Goal: Task Accomplishment & Management: Complete application form

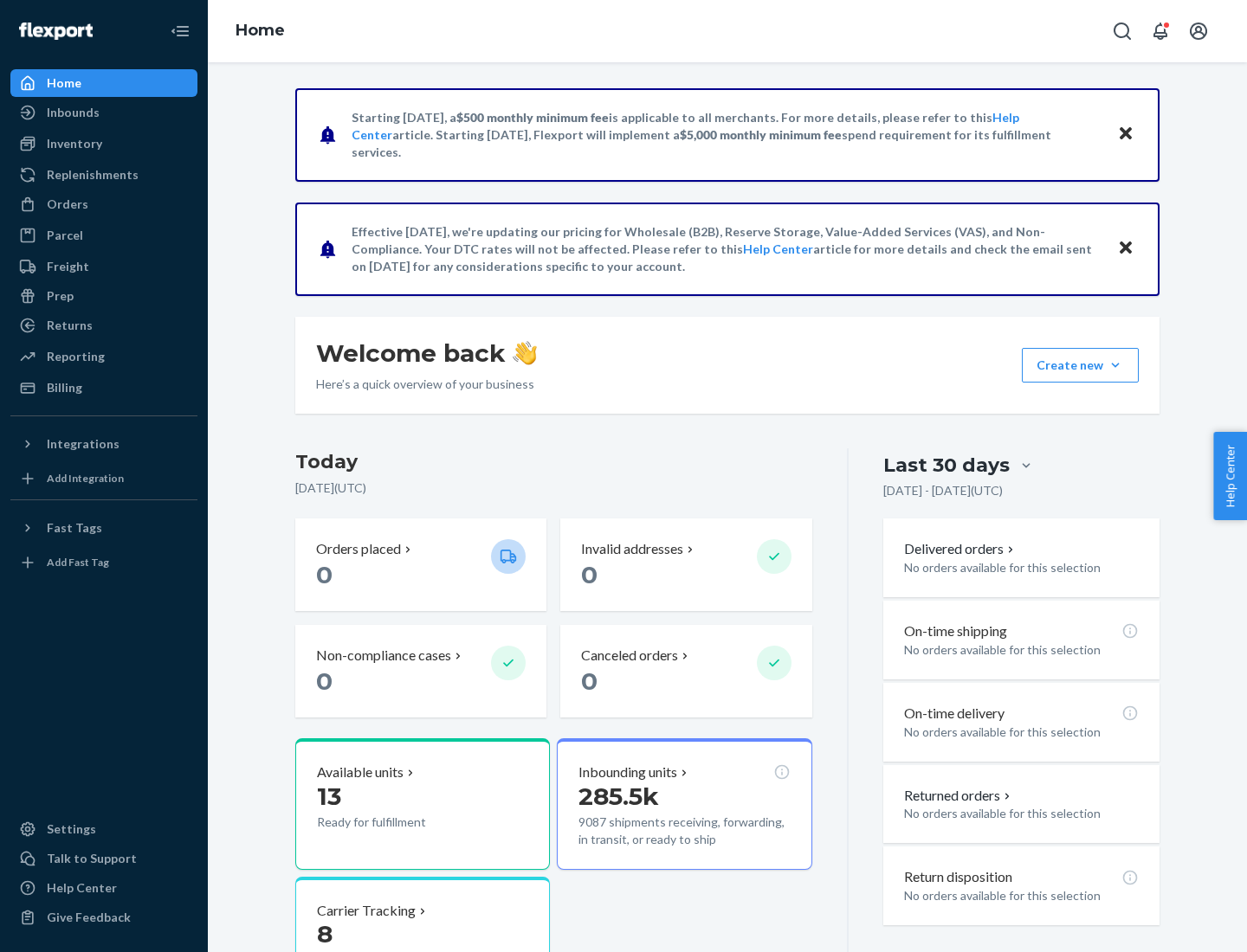
click at [1115, 365] on button "Create new Create new inbound Create new order Create new product" at bounding box center [1080, 365] width 117 height 35
click at [104, 113] on div "Inbounds" at bounding box center [104, 113] width 184 height 24
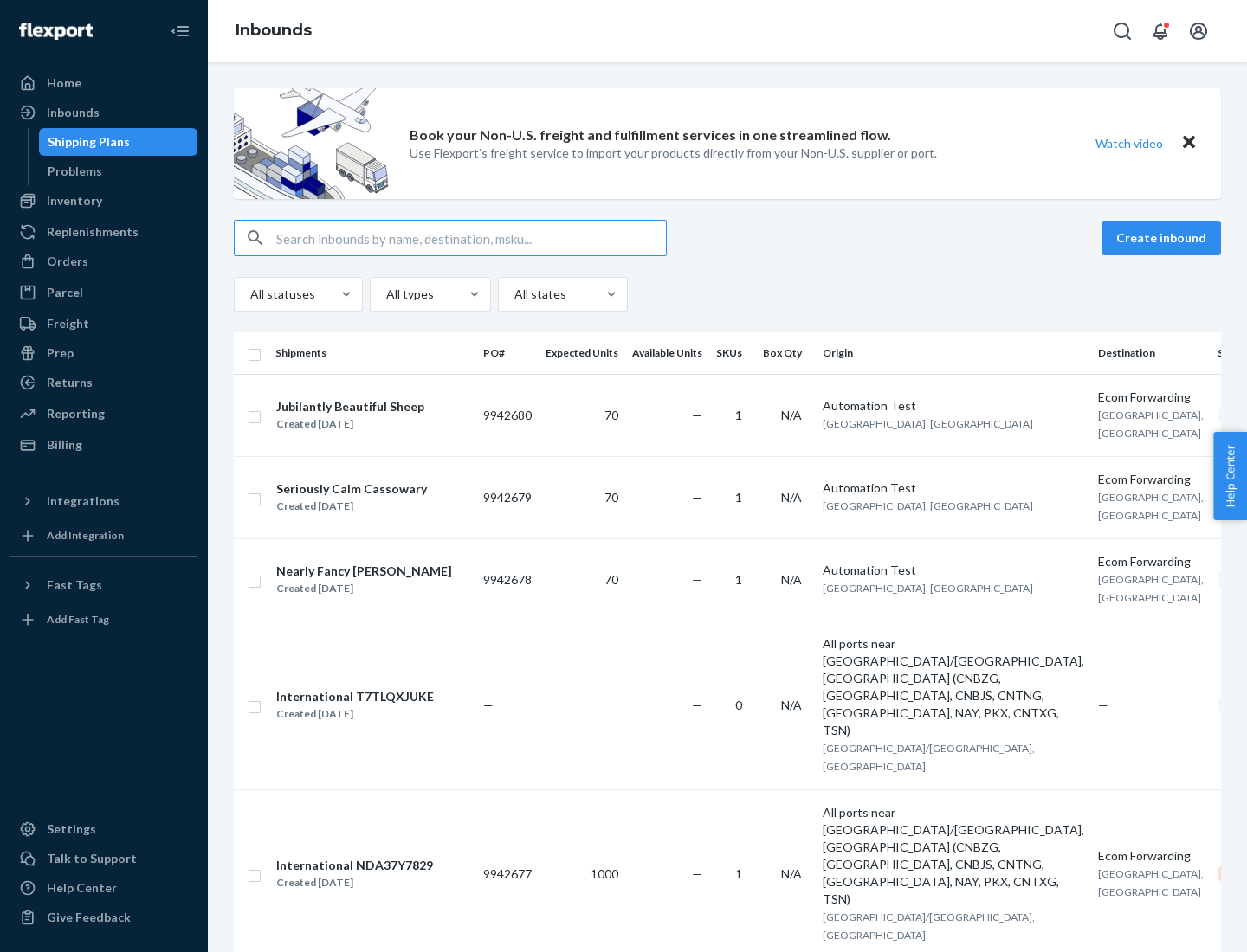
click at [1164, 238] on button "Create inbound" at bounding box center [1161, 238] width 119 height 35
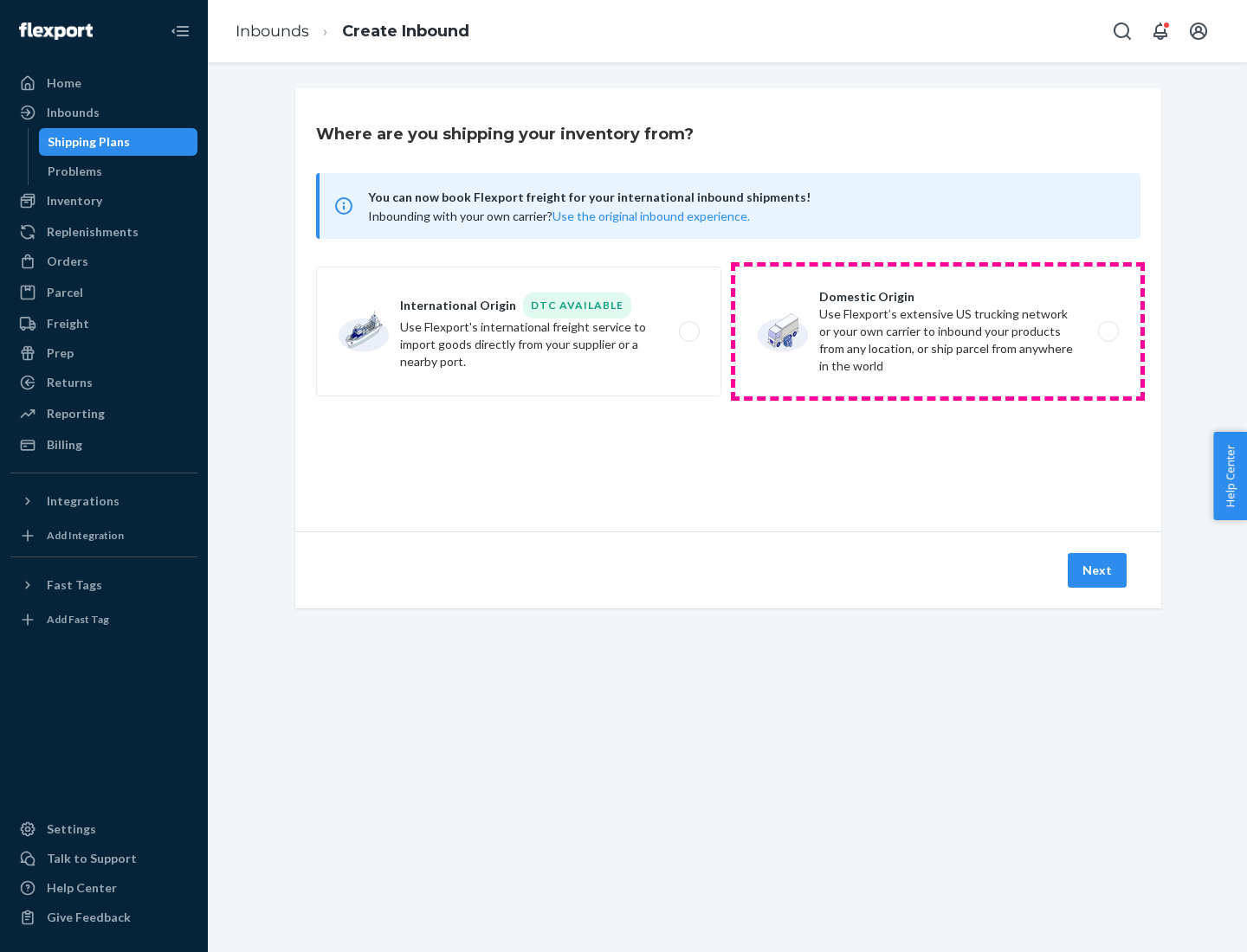
click at [938, 331] on label "Domestic Origin Use Flexport’s extensive US trucking network or your own carrie…" at bounding box center [938, 331] width 405 height 130
click at [1108, 331] on input "Domestic Origin Use Flexport’s extensive US trucking network or your own carrie…" at bounding box center [1114, 332] width 11 height 11
radio input "true"
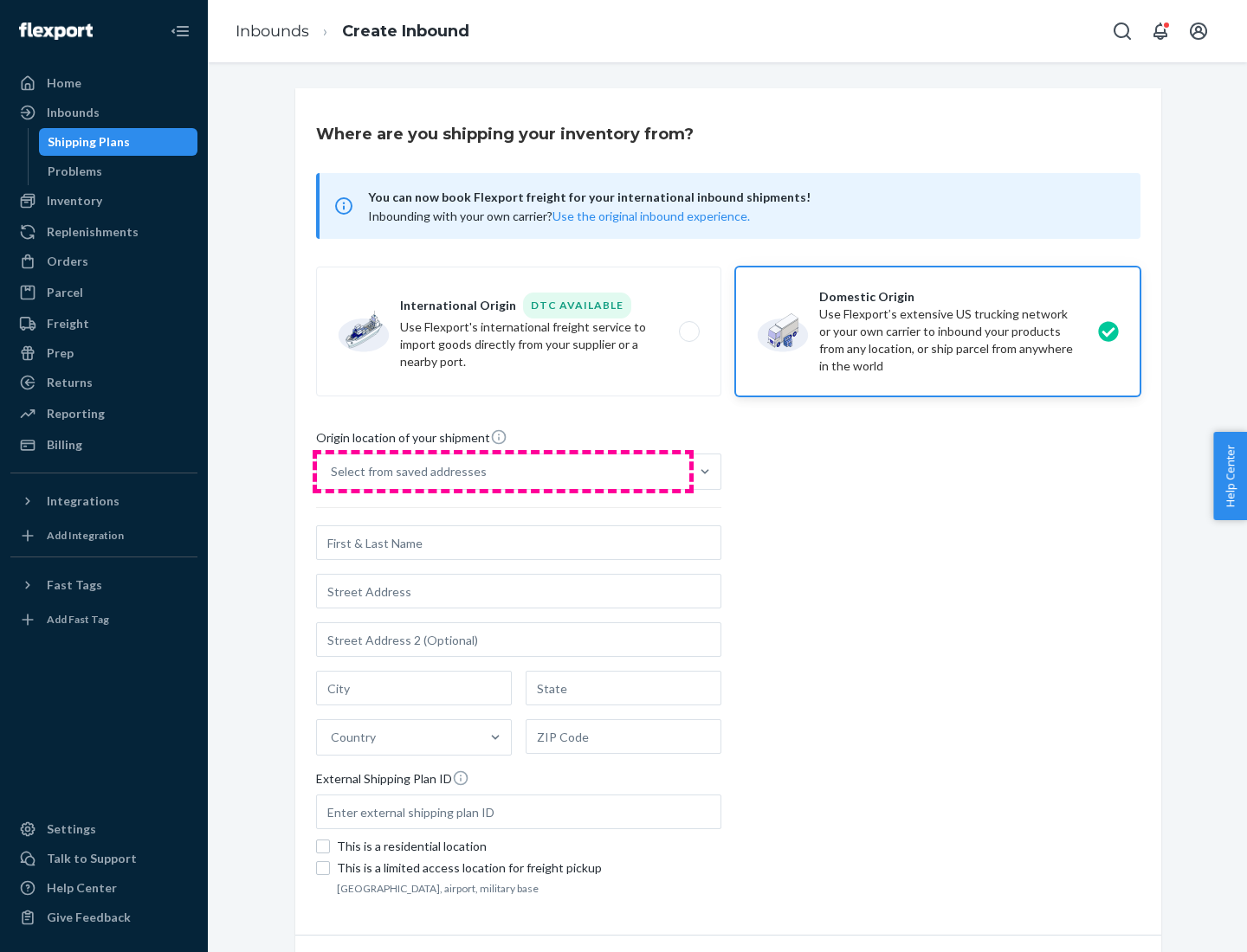
click at [503, 472] on div "Select from saved addresses" at bounding box center [503, 471] width 372 height 35
click at [332, 472] on input "Select from saved addresses" at bounding box center [331, 471] width 2 height 18
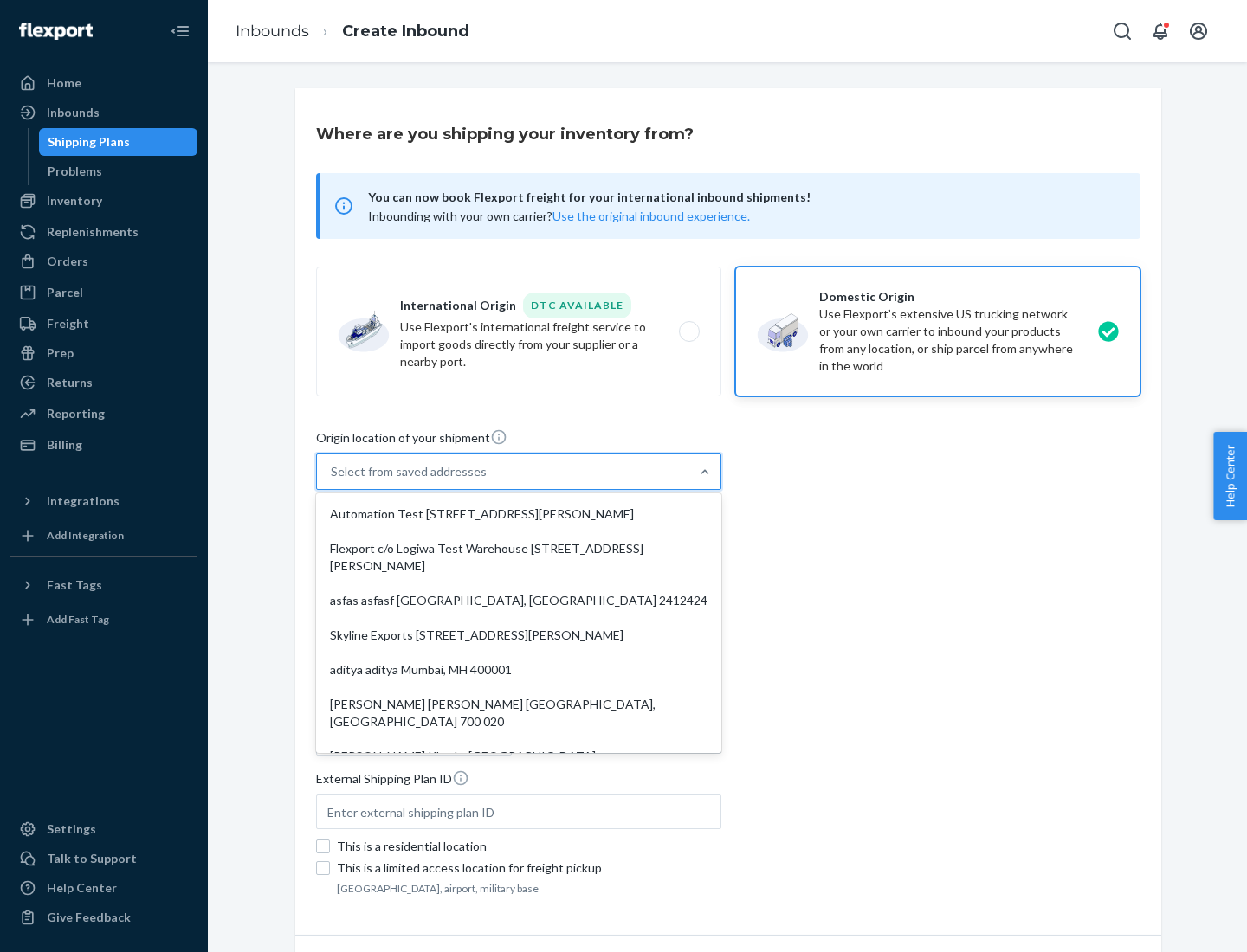
scroll to position [7, 0]
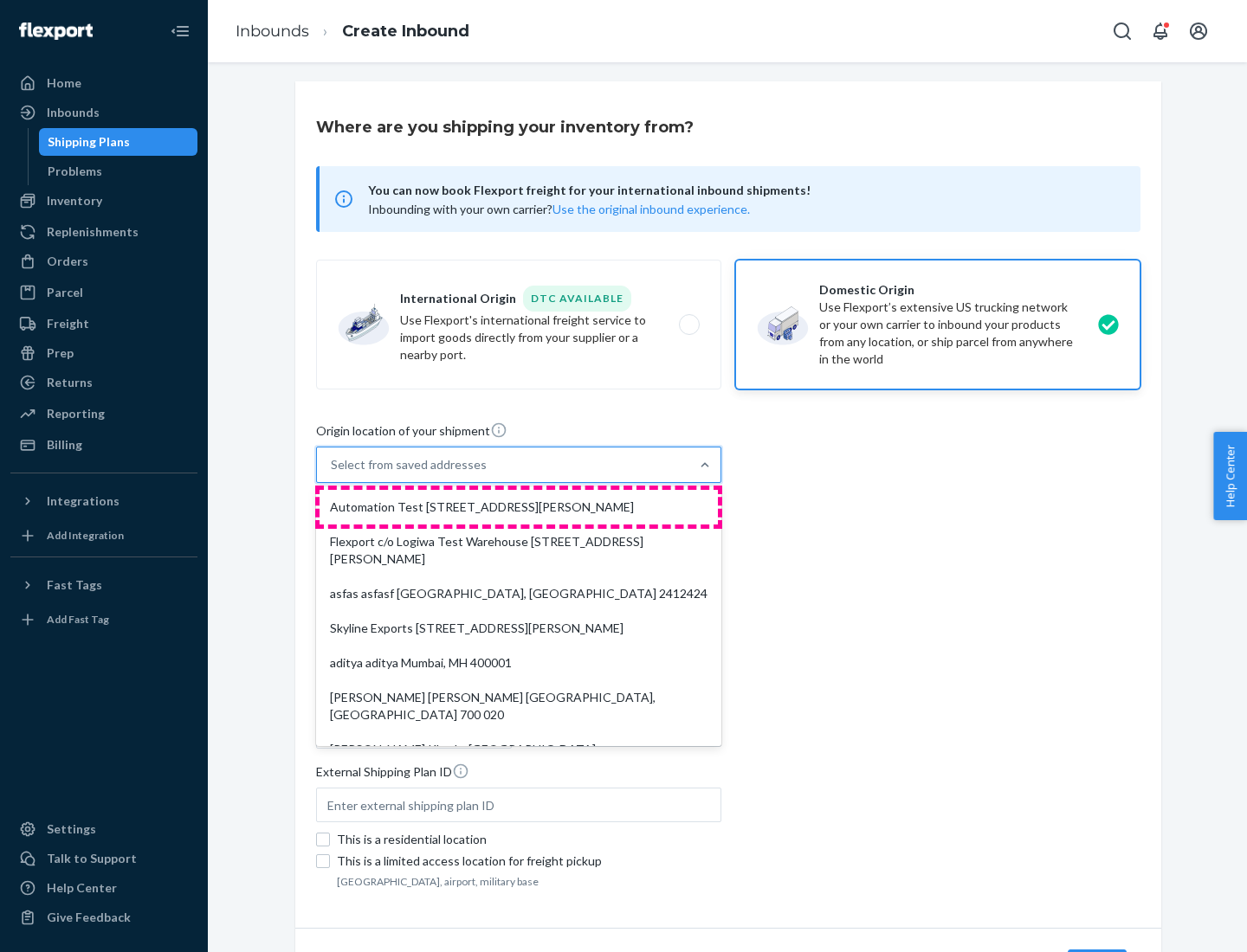
click at [519, 508] on div "Automation Test [STREET_ADDRESS][PERSON_NAME]" at bounding box center [518, 507] width 399 height 35
click at [332, 473] on input "option Automation Test [STREET_ADDRESS][PERSON_NAME]. 9 results available. Use …" at bounding box center [331, 465] width 2 height 18
type input "Automation Test"
type input "9th Floor"
type input "[GEOGRAPHIC_DATA]"
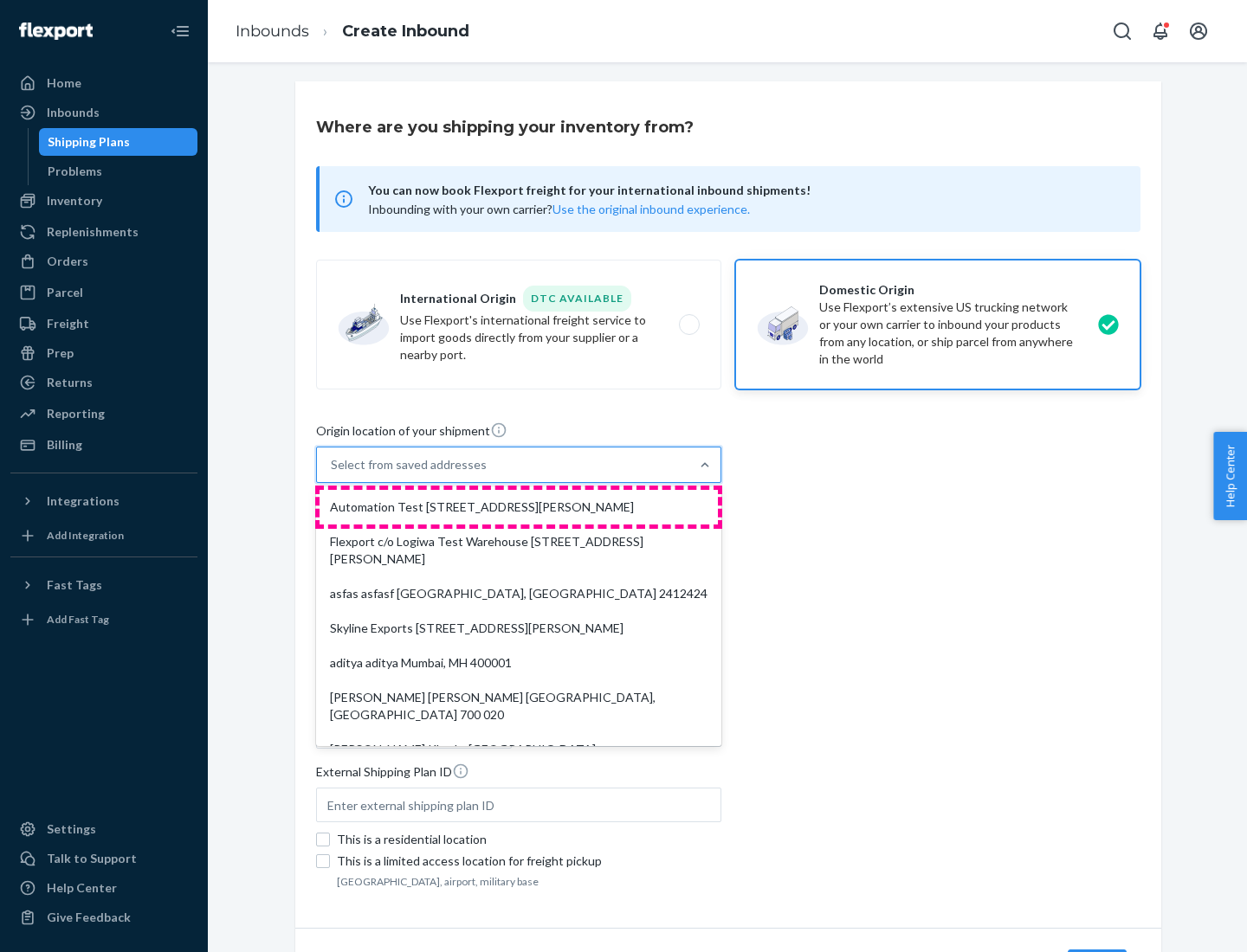
type input "CA"
type input "94104"
type input "[STREET_ADDRESS][PERSON_NAME]"
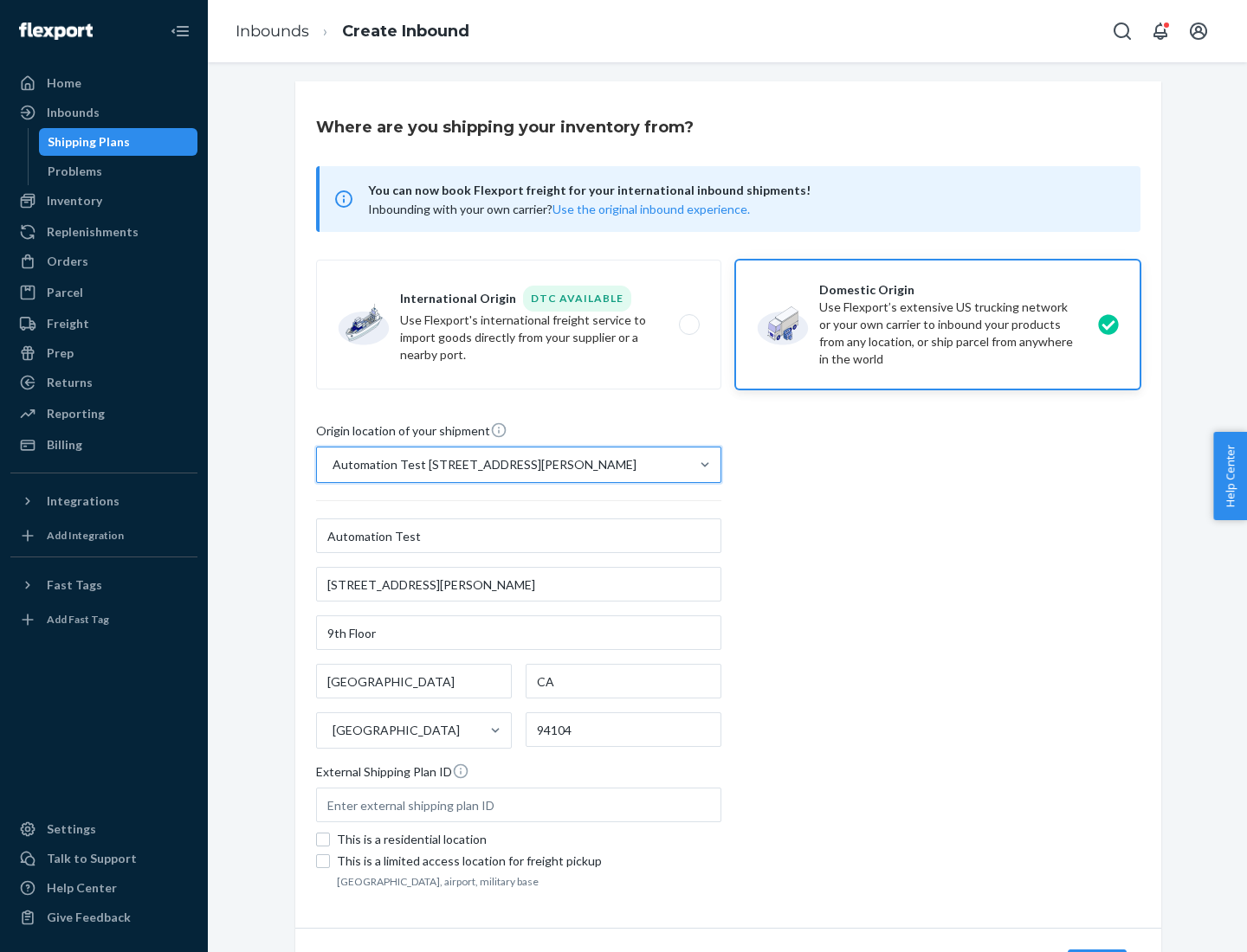
scroll to position [102, 0]
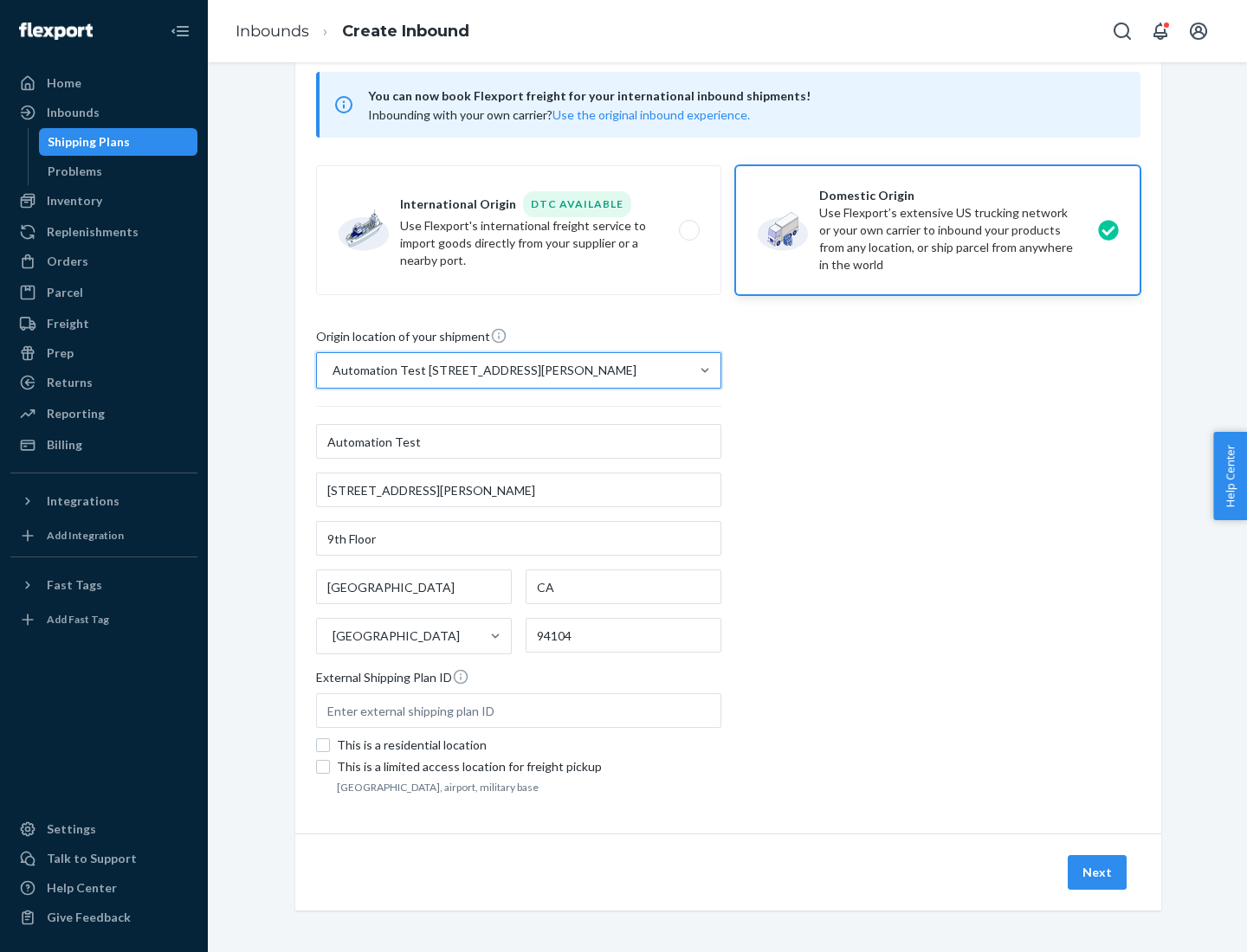
click at [1098, 873] on button "Next" at bounding box center [1097, 873] width 59 height 35
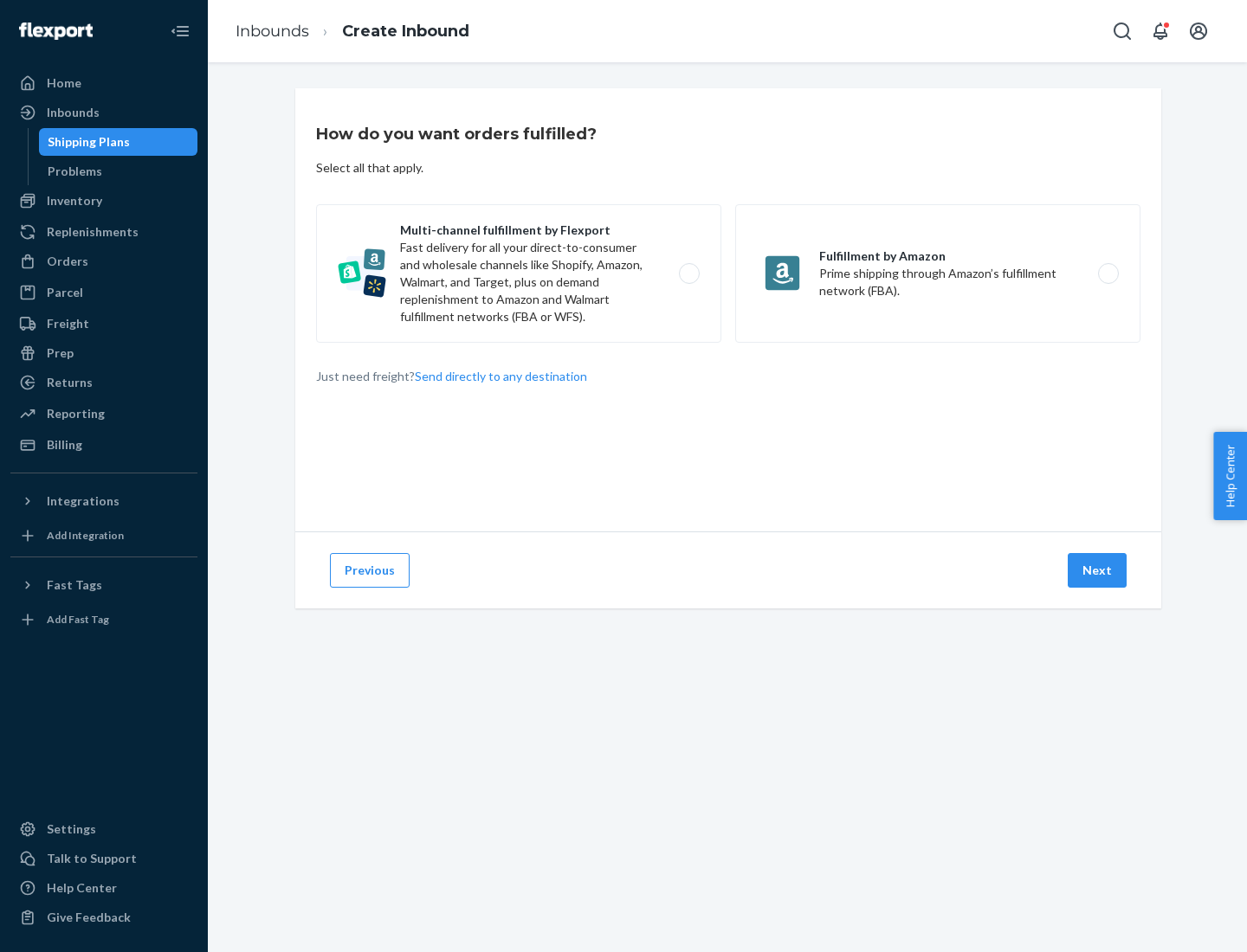
click at [519, 273] on label "Multi-channel fulfillment by Flexport Fast delivery for all your direct-to-cons…" at bounding box center [519, 273] width 405 height 138
click at [689, 273] on input "Multi-channel fulfillment by Flexport Fast delivery for all your direct-to-cons…" at bounding box center [694, 274] width 11 height 11
radio input "true"
click at [1098, 570] on button "Next" at bounding box center [1097, 570] width 59 height 35
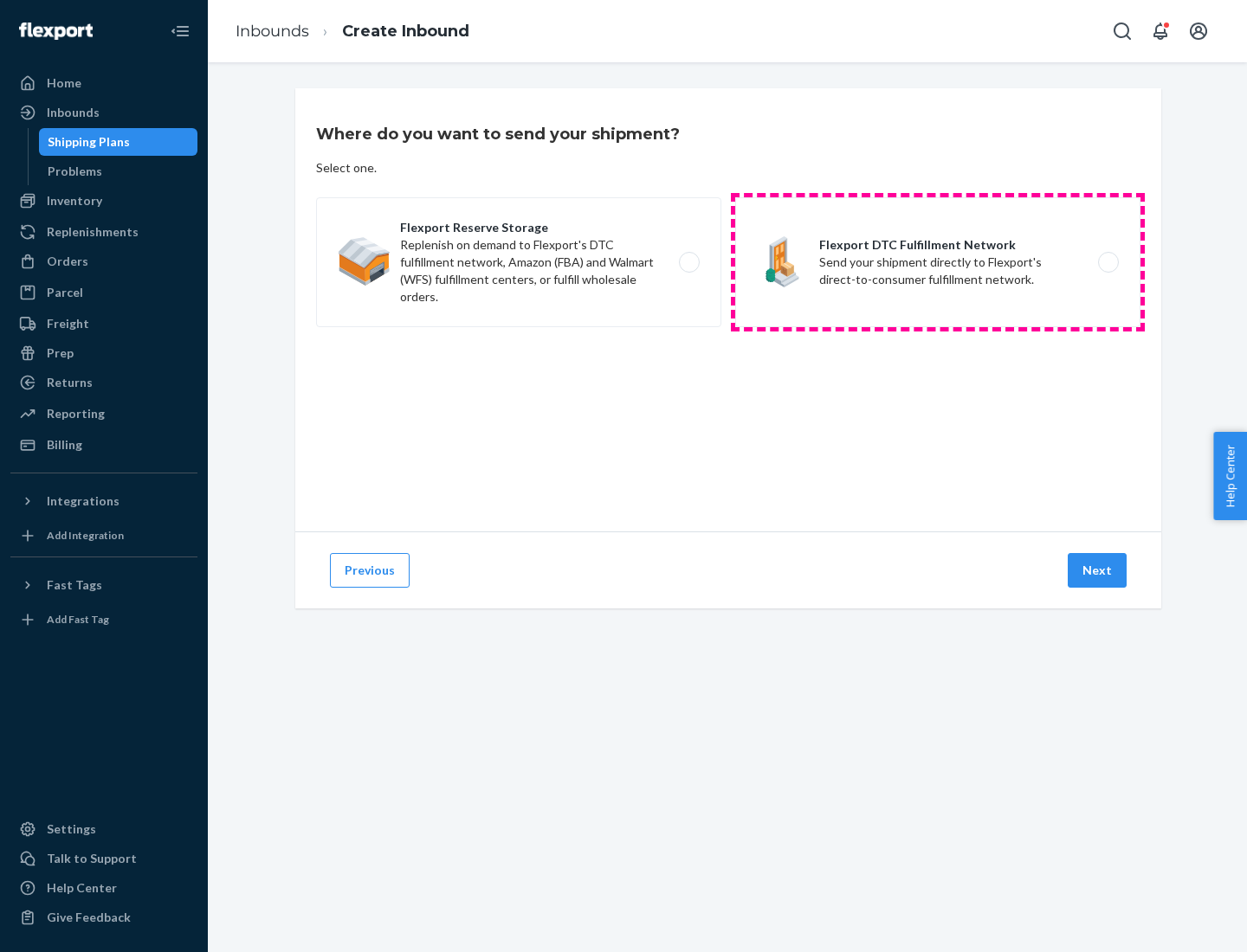
click at [938, 262] on label "Flexport DTC Fulfillment Network Send your shipment directly to Flexport's dire…" at bounding box center [938, 262] width 405 height 130
click at [1108, 262] on input "Flexport DTC Fulfillment Network Send your shipment directly to Flexport's dire…" at bounding box center [1114, 263] width 11 height 11
radio input "true"
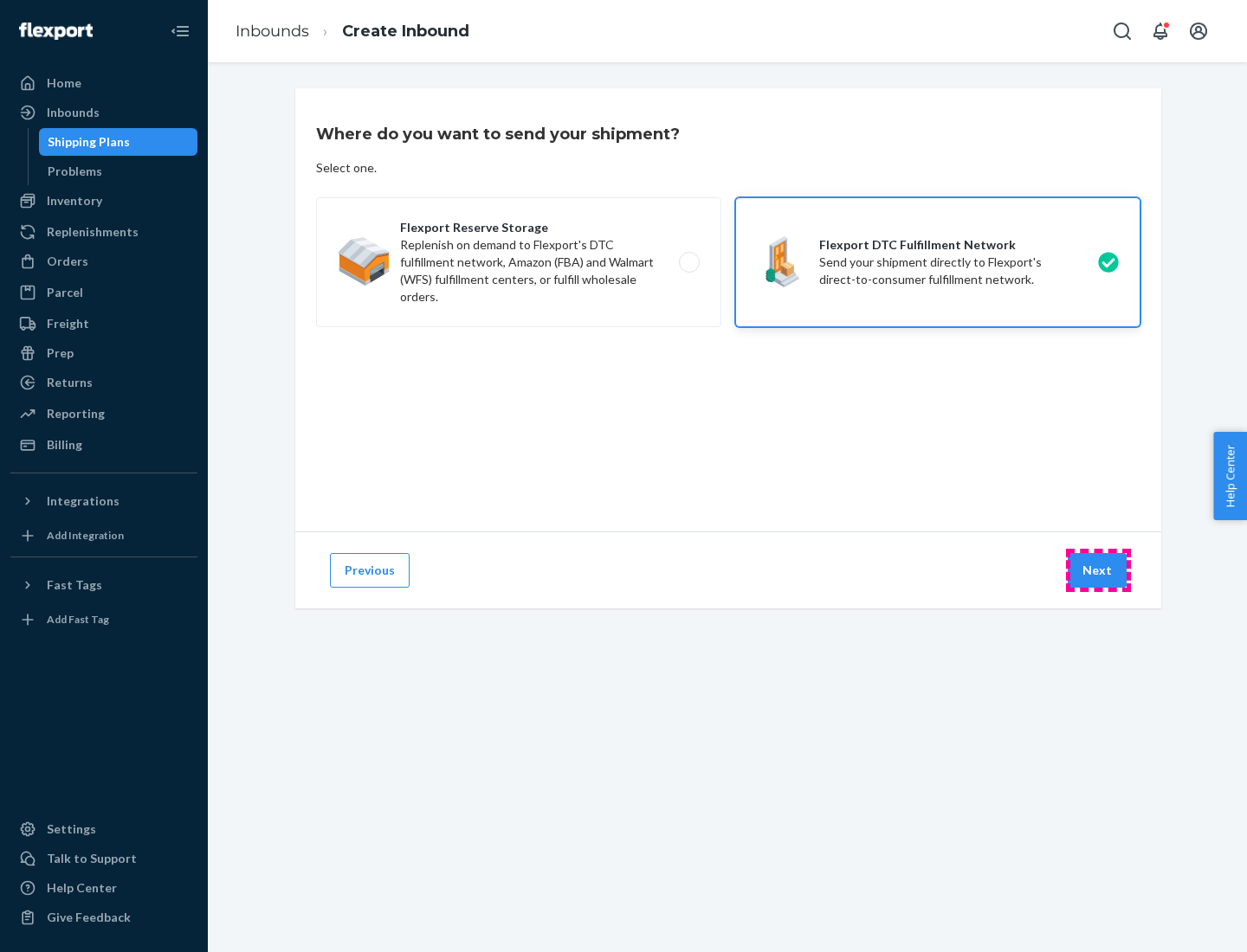
click at [1098, 570] on button "Next" at bounding box center [1097, 570] width 59 height 35
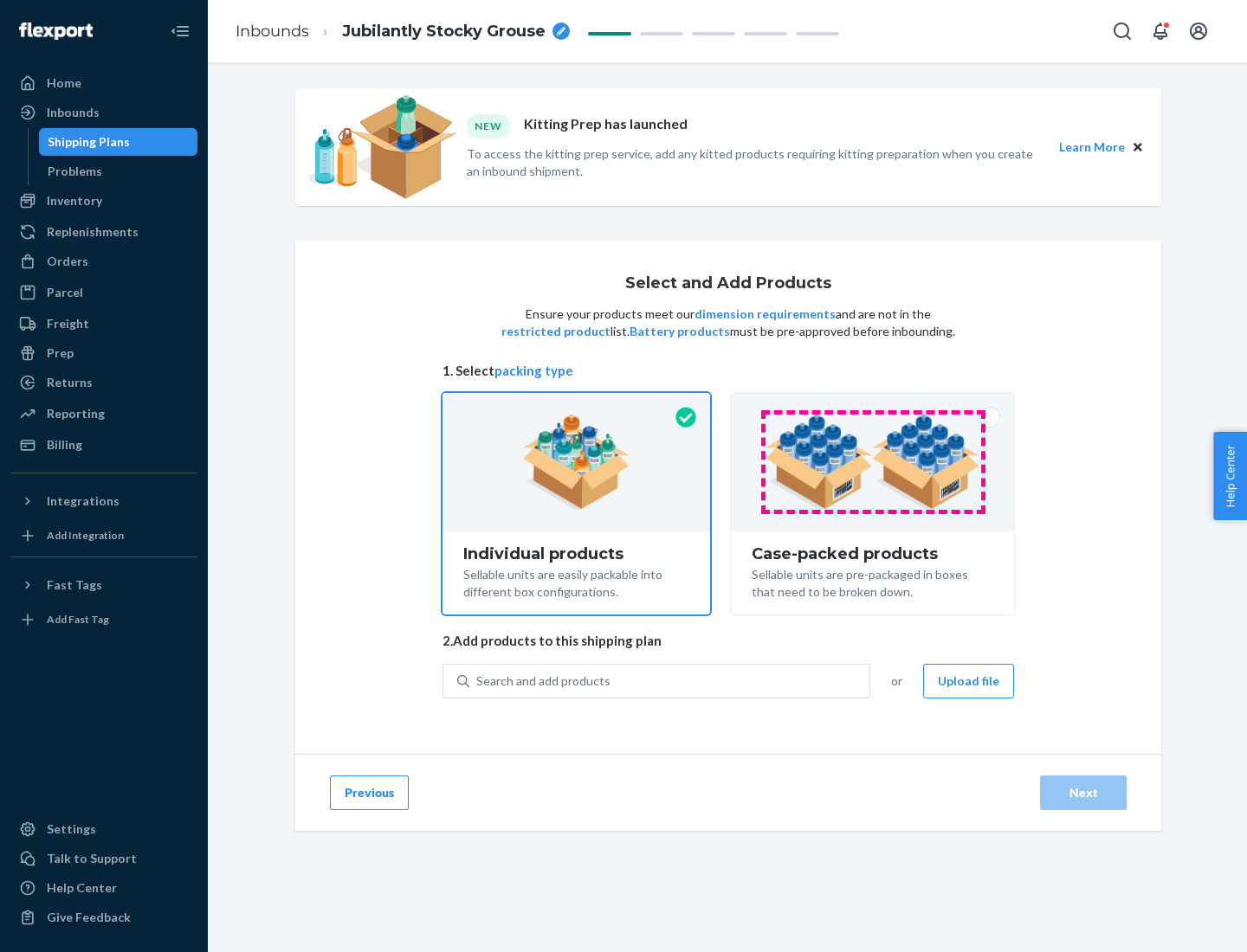
click at [873, 462] on img at bounding box center [872, 462] width 216 height 95
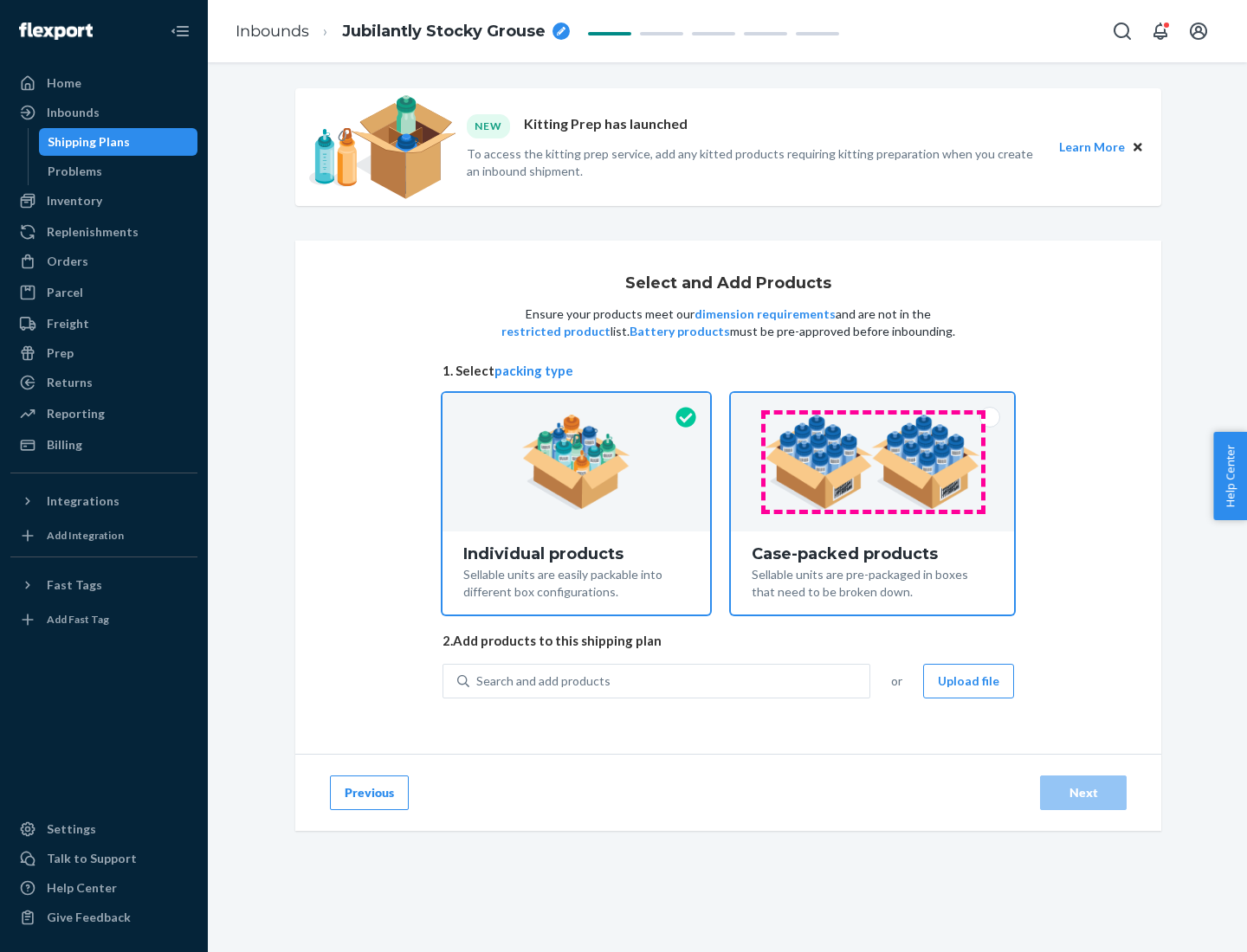
click at [873, 404] on input "Case-packed products Sellable units are pre-packaged in boxes that need to be b…" at bounding box center [873, 399] width 11 height 11
radio input "true"
radio input "false"
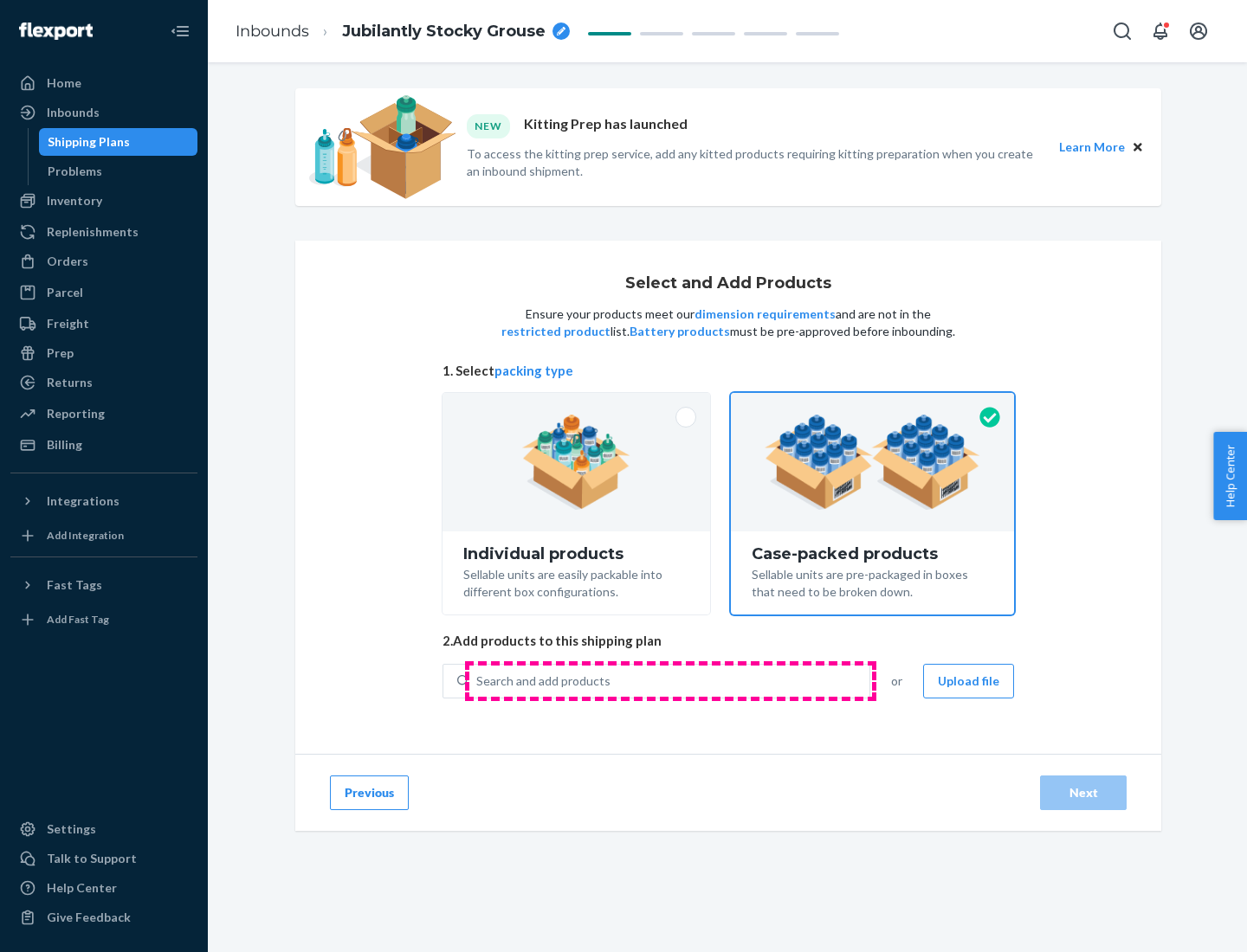
click at [670, 680] on div "Search and add products" at bounding box center [669, 680] width 400 height 31
click at [478, 680] on input "Search and add products" at bounding box center [477, 681] width 2 height 18
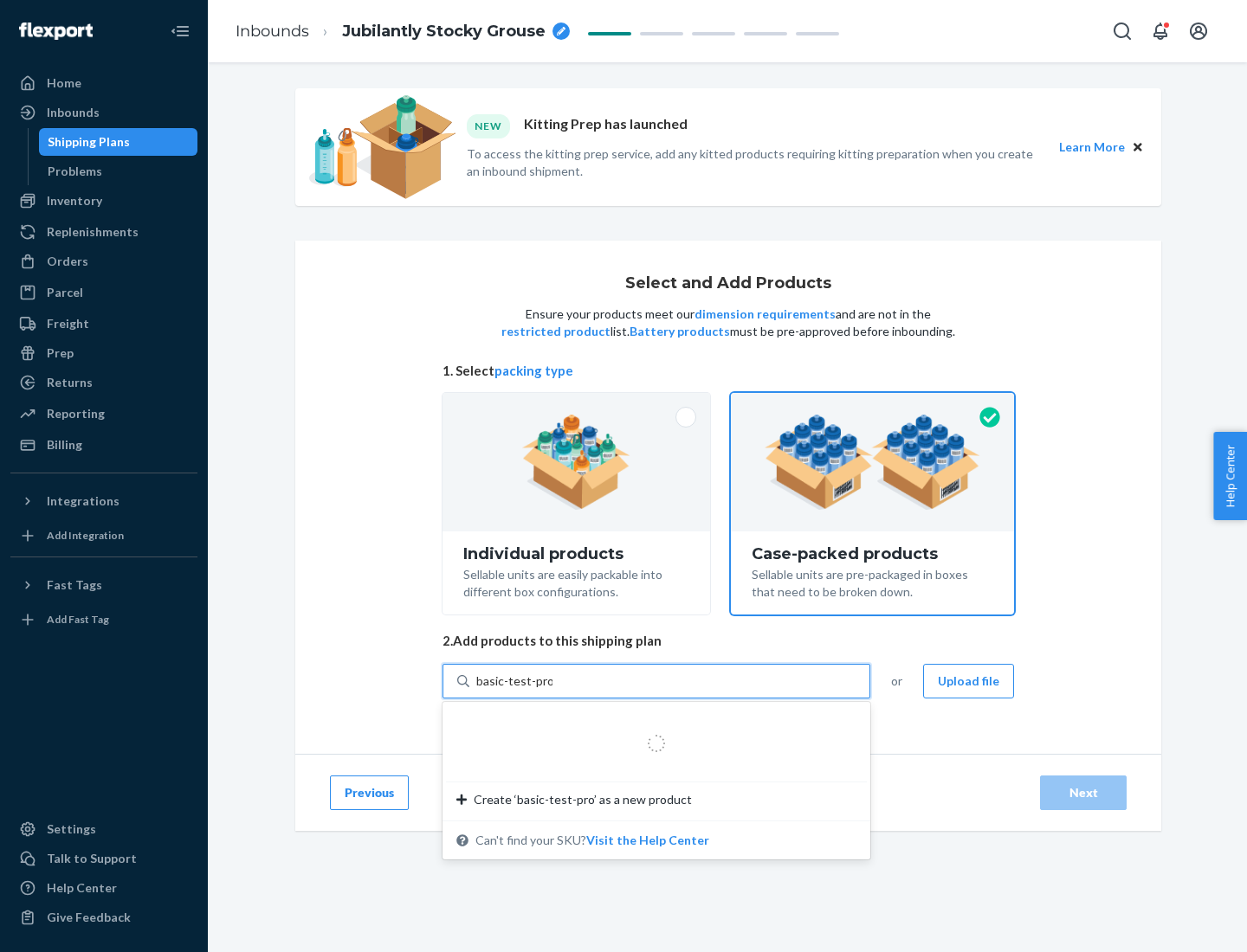
type input "basic-test-product-1"
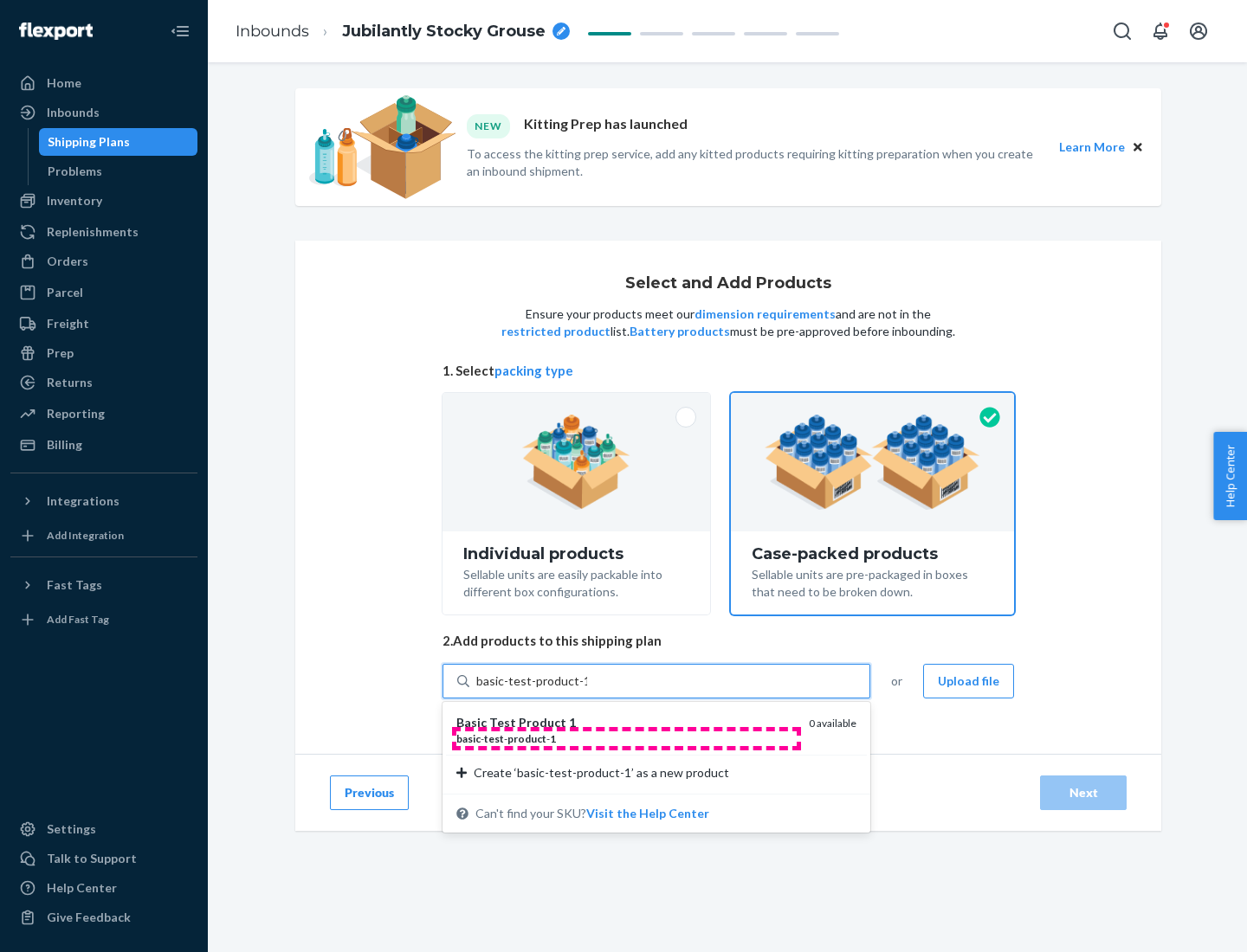
click at [626, 738] on div "basic - test - product - 1" at bounding box center [625, 739] width 339 height 15
click at [587, 690] on input "basic-test-product-1" at bounding box center [531, 681] width 111 height 18
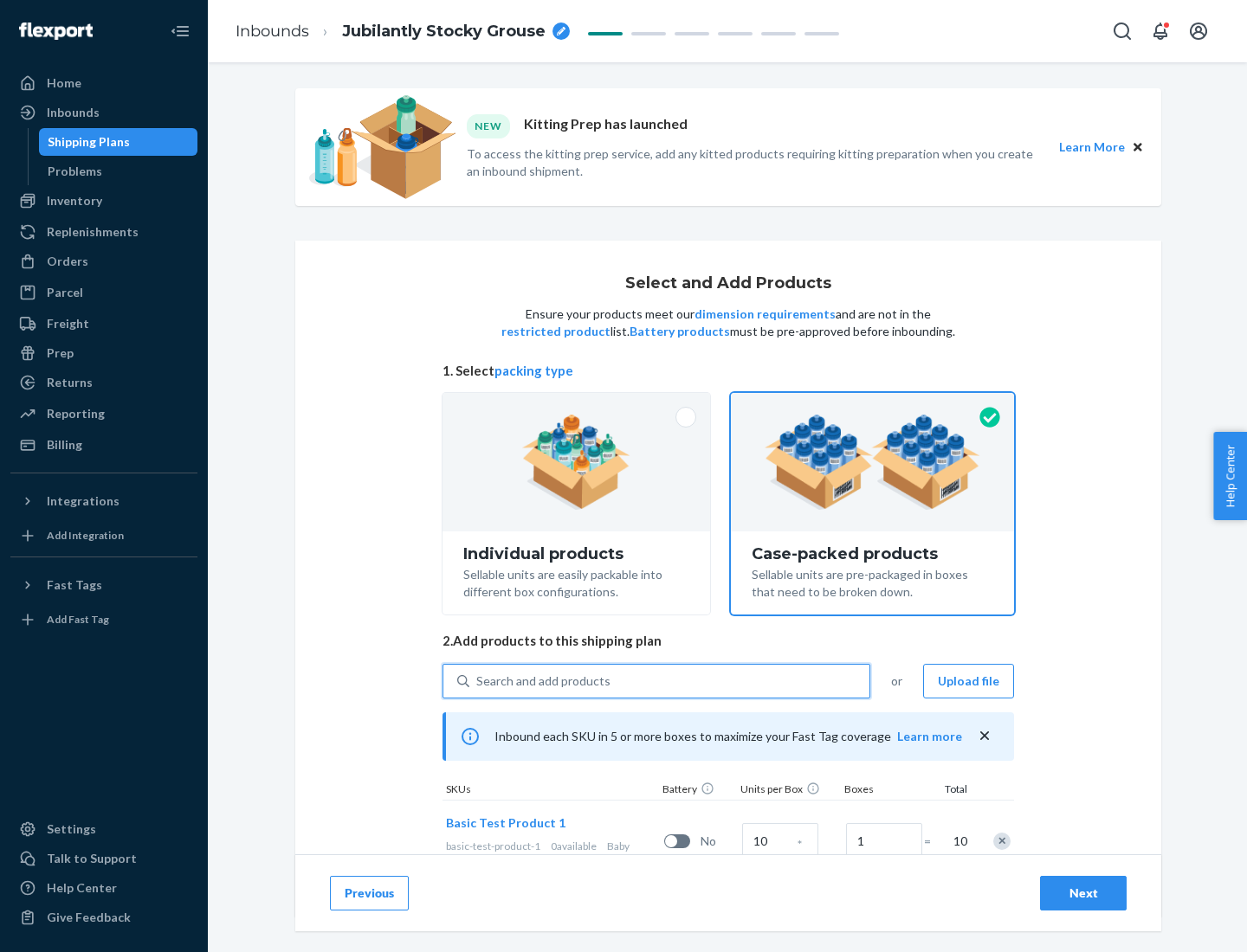
scroll to position [63, 0]
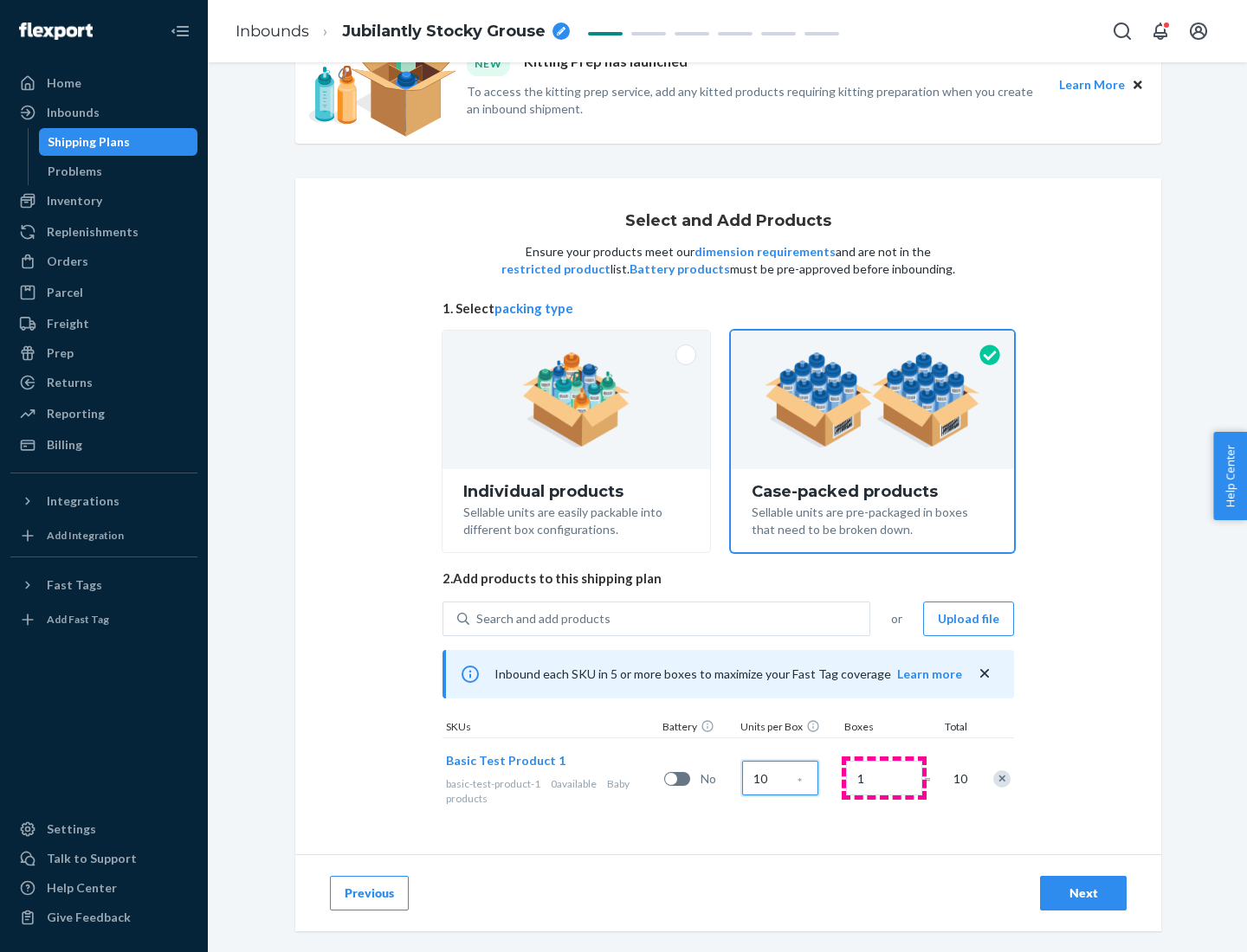
type input "10"
type input "7"
click at [1084, 893] on div "Next" at bounding box center [1083, 893] width 57 height 18
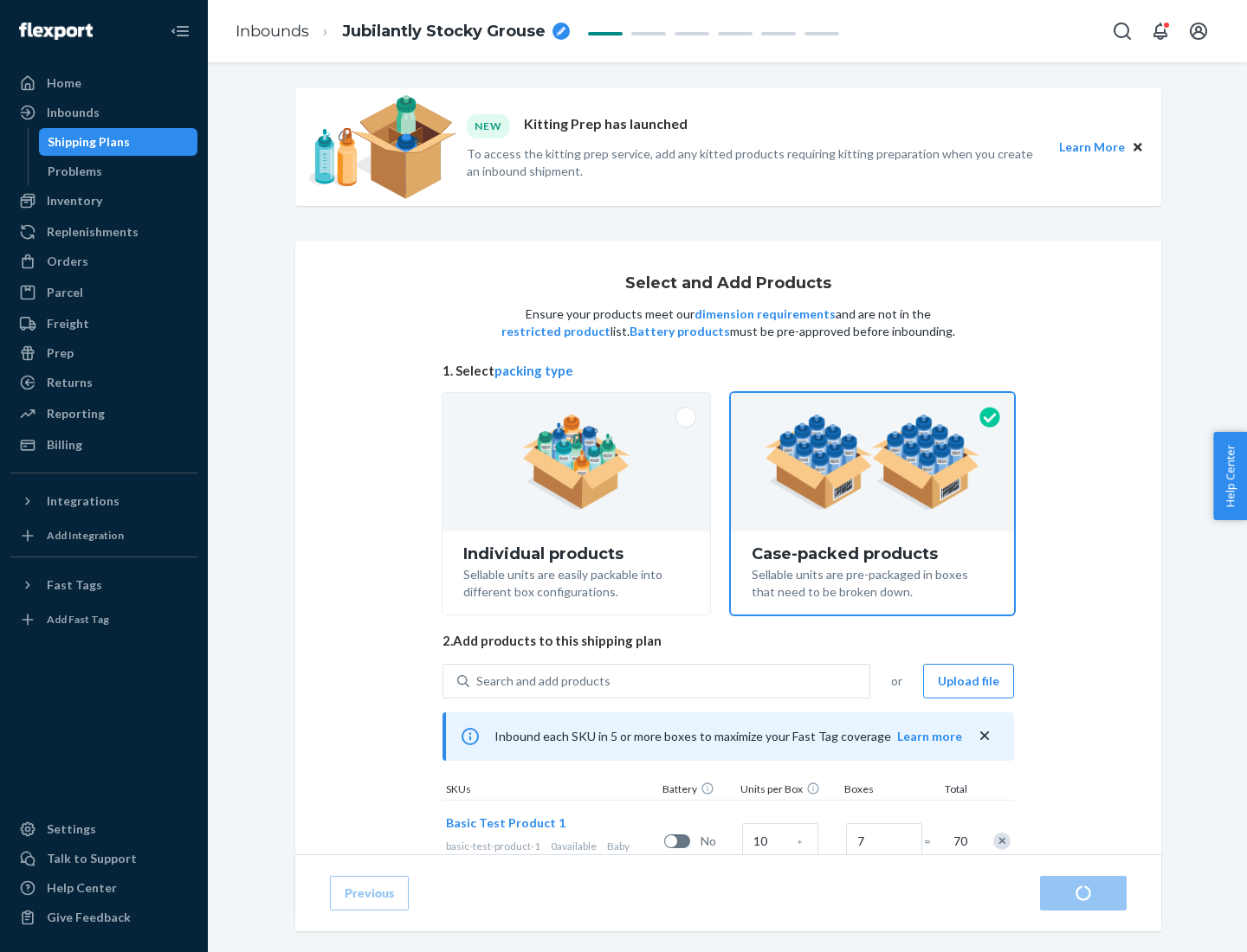
radio input "true"
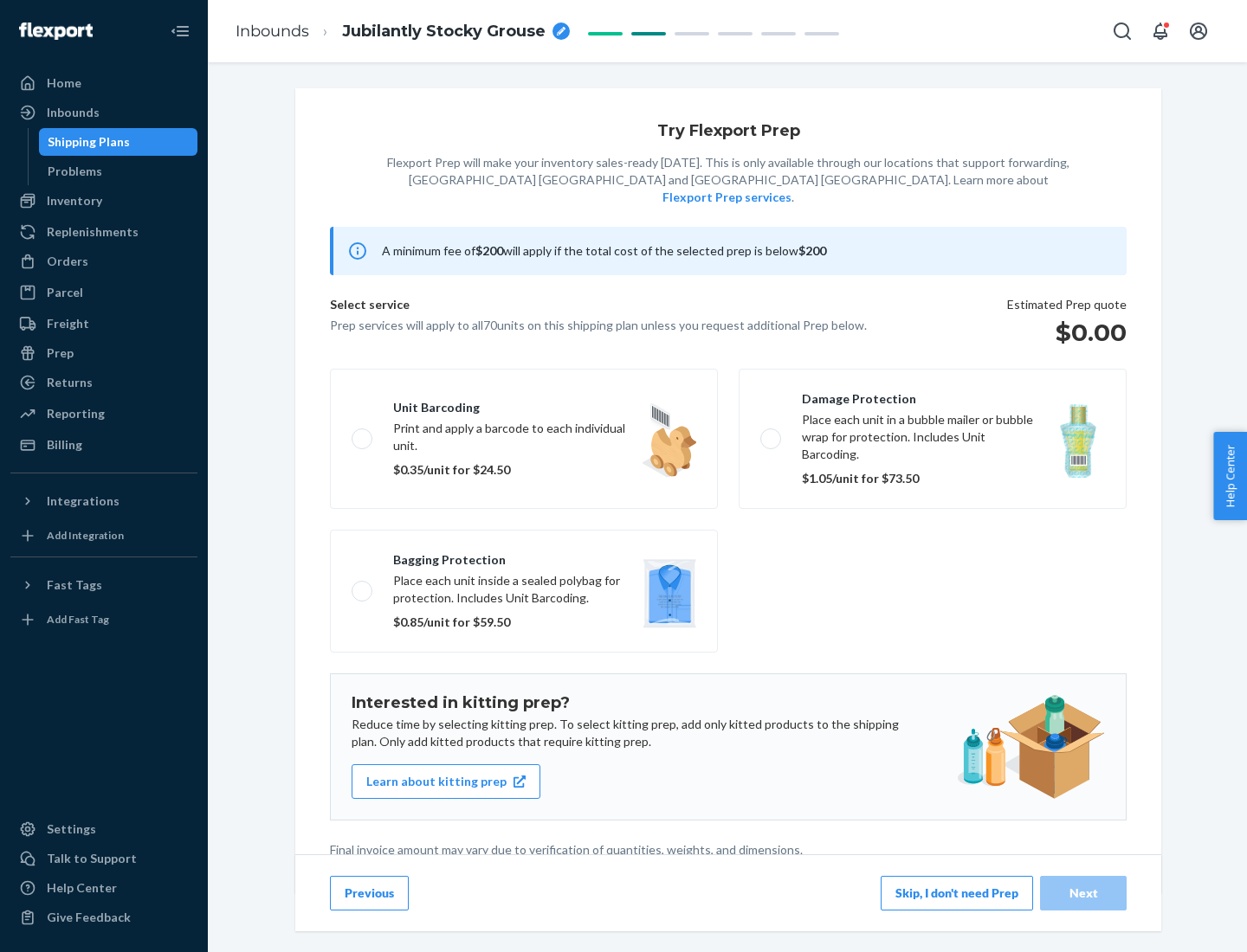
scroll to position [5, 0]
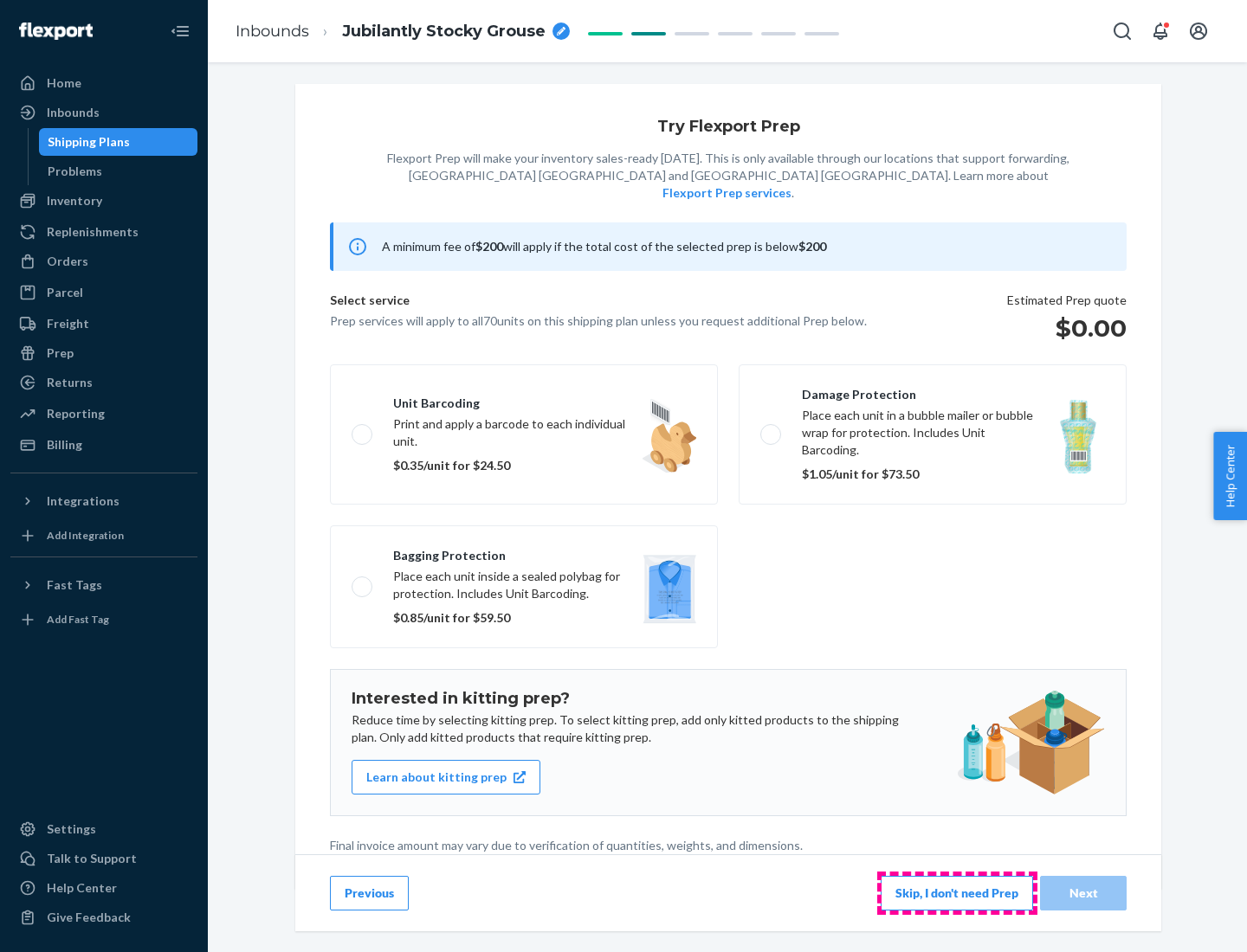
click at [957, 892] on button "Skip, I don't need Prep" at bounding box center [956, 893] width 152 height 35
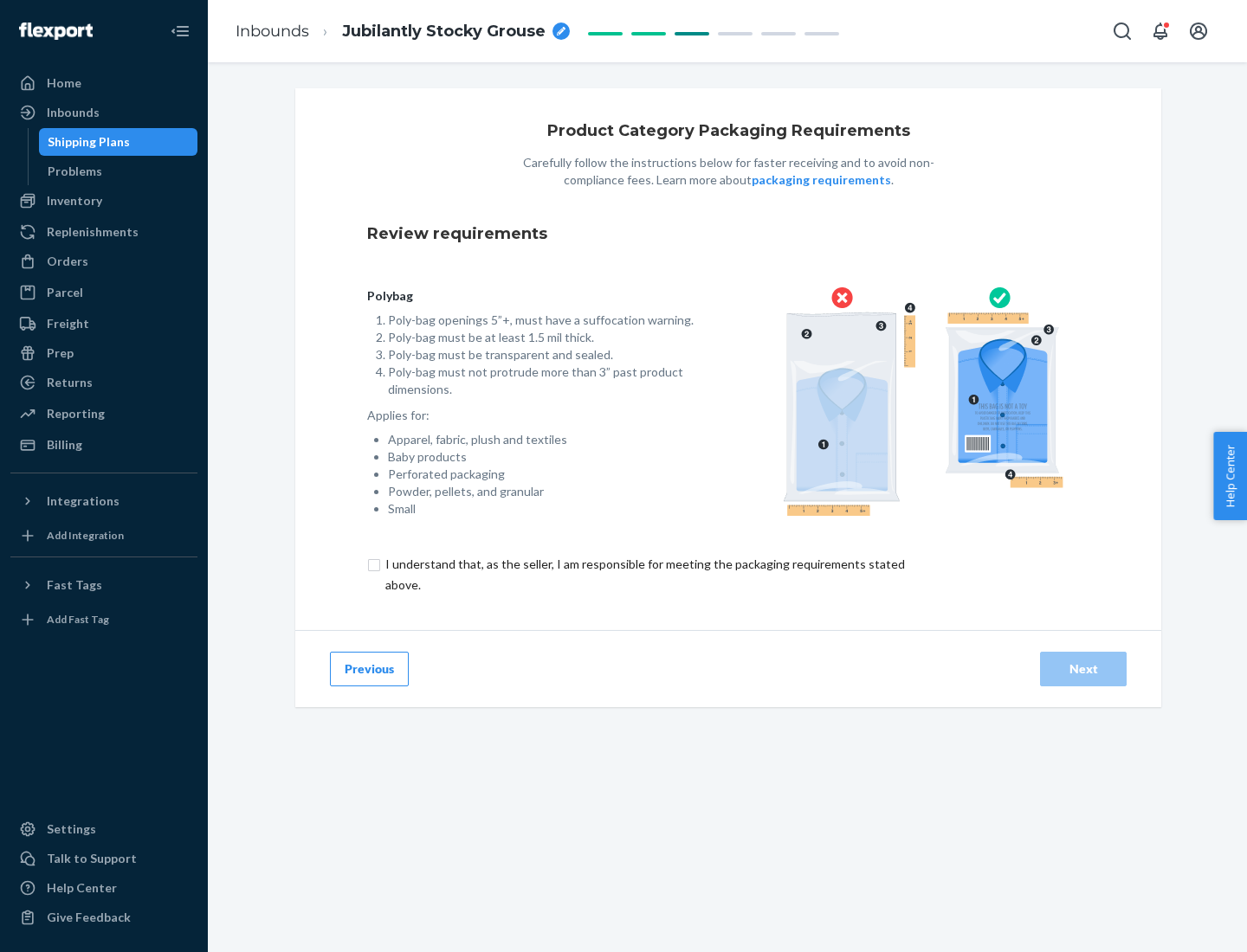
click at [643, 574] on input "checkbox" at bounding box center [654, 575] width 576 height 42
checkbox input "true"
click at [1084, 668] on div "Next" at bounding box center [1083, 669] width 57 height 18
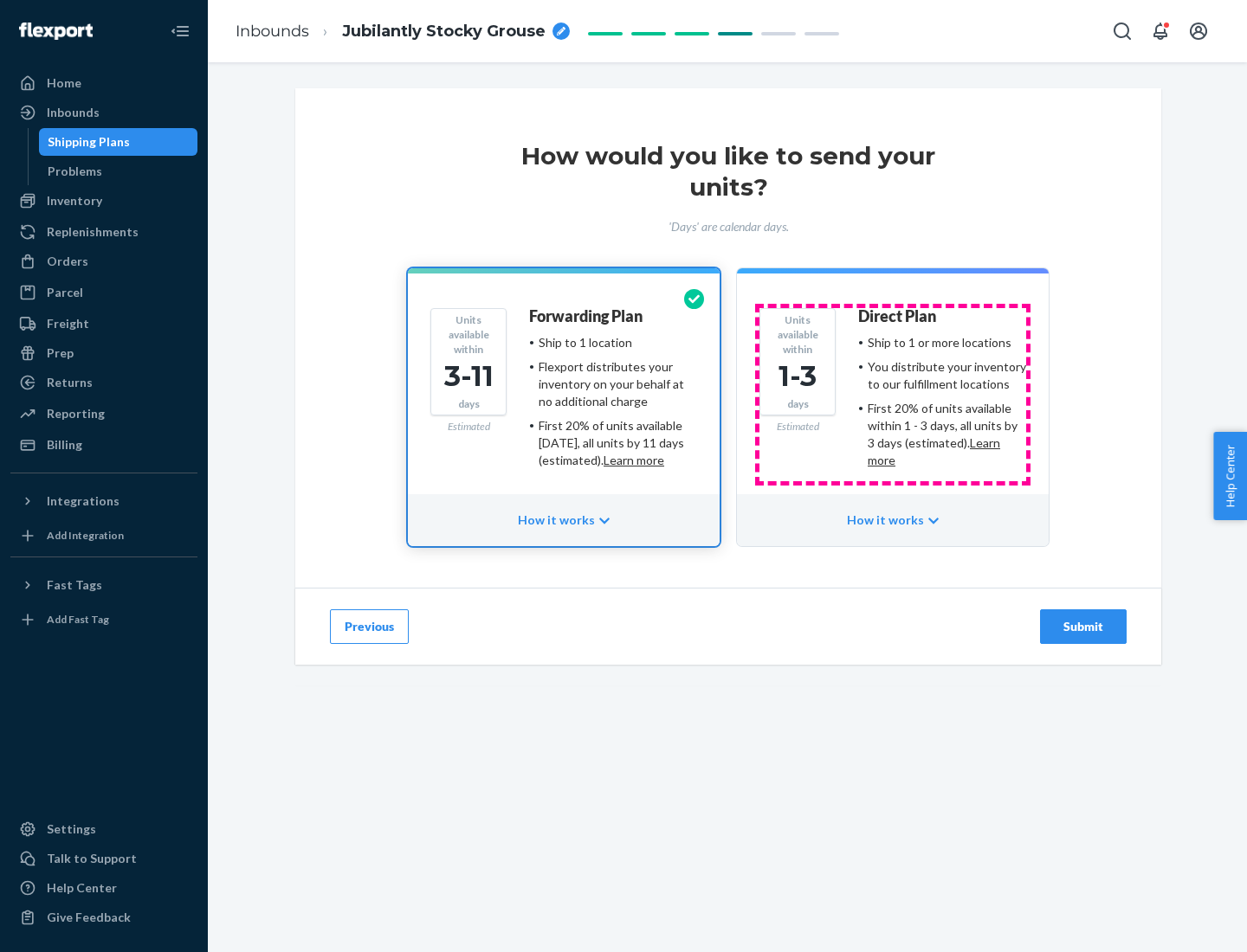
click at [892, 395] on ul "Ship to 1 or more locations You distribute your inventory to our fulfillment lo…" at bounding box center [942, 401] width 168 height 135
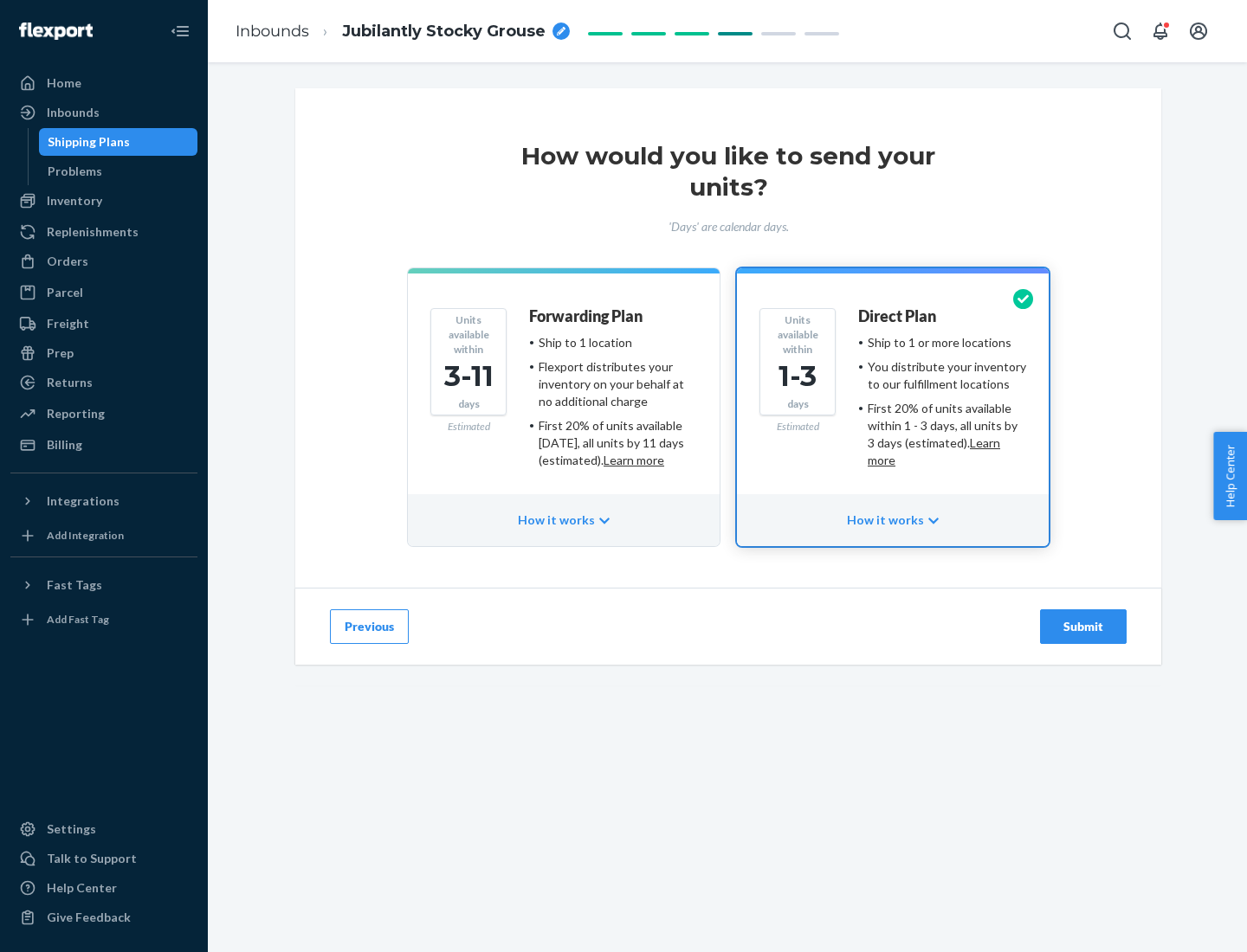
click at [1084, 627] on div "Submit" at bounding box center [1083, 626] width 57 height 18
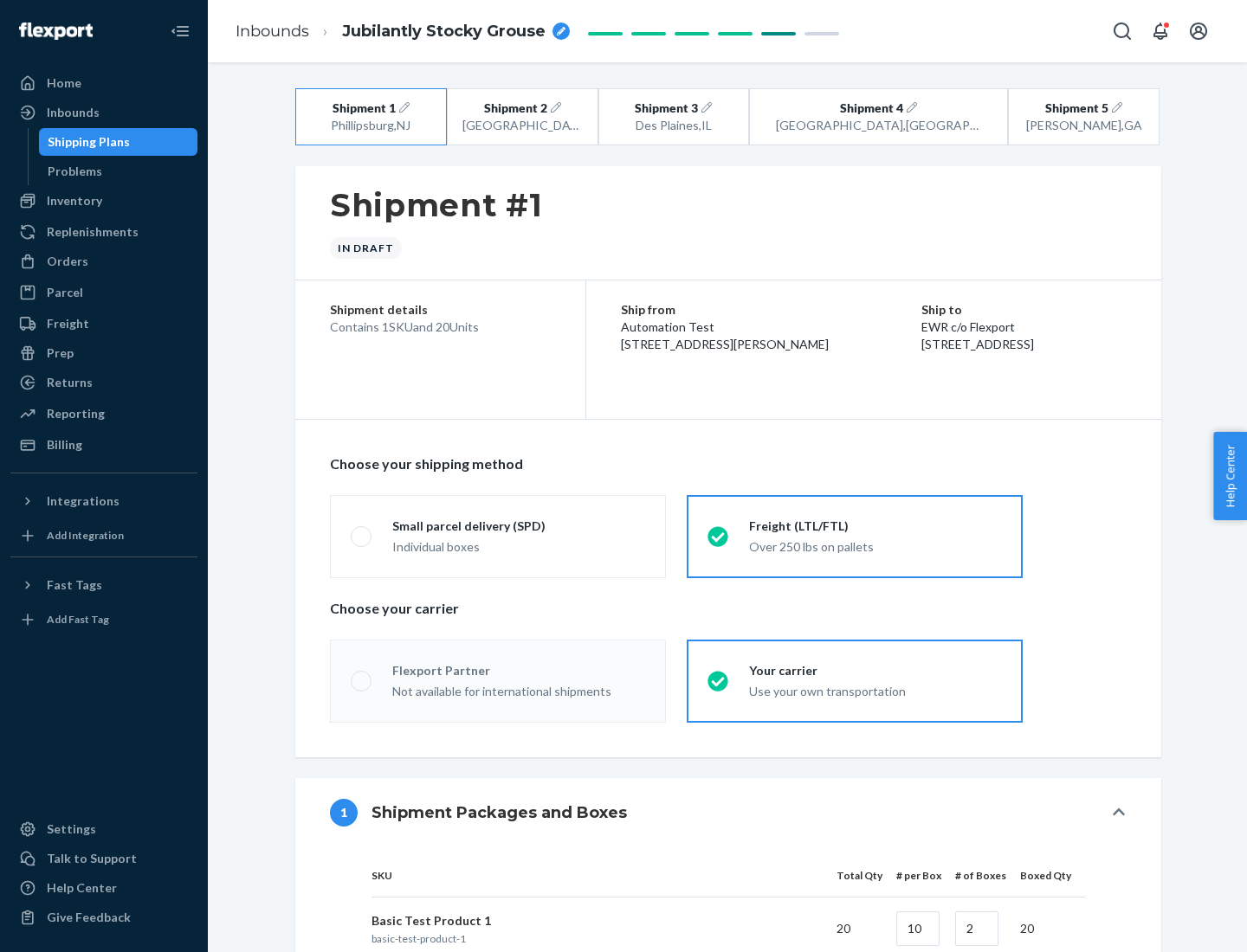
radio input "true"
radio input "false"
radio input "true"
radio input "false"
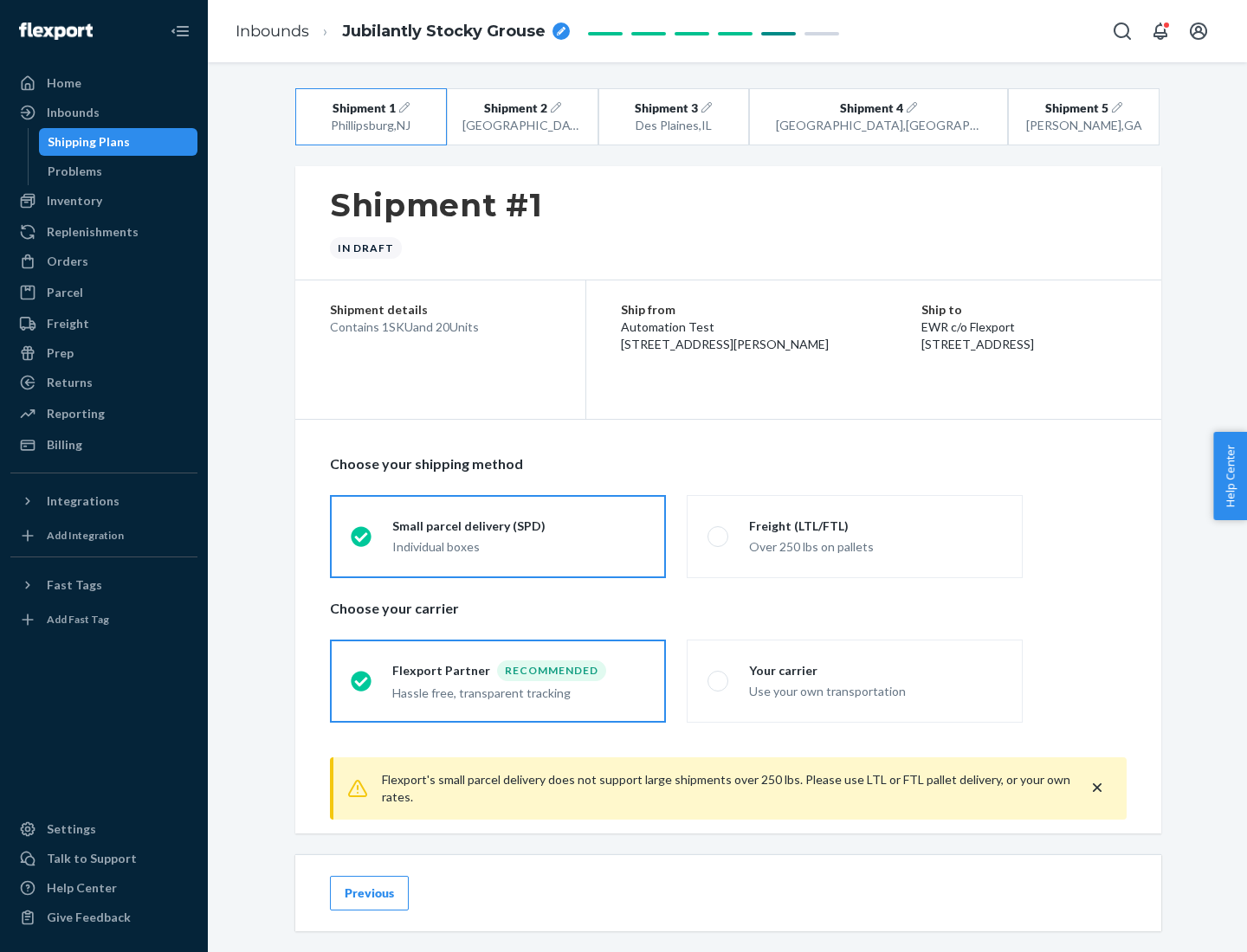
scroll to position [19, 0]
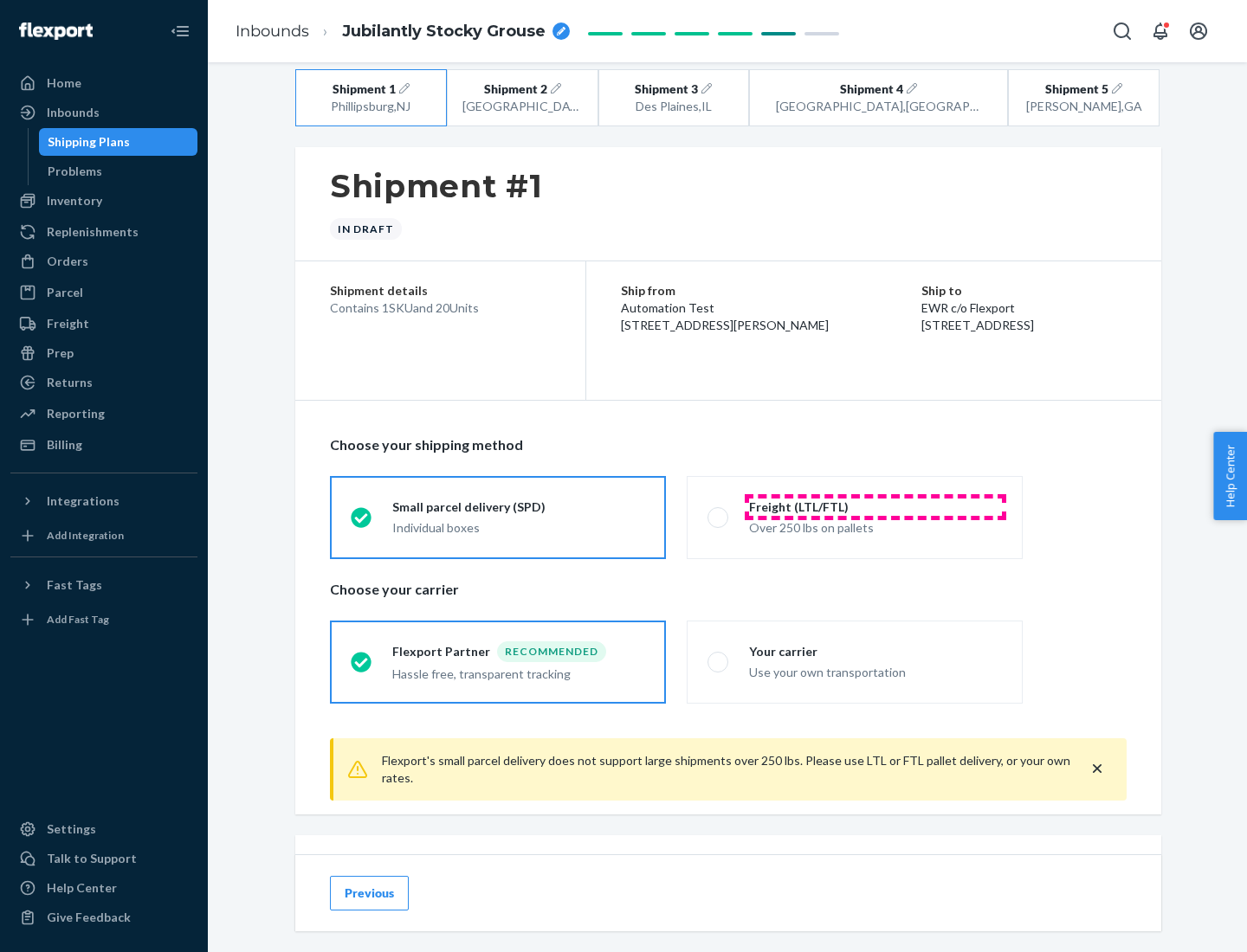
click at [876, 507] on div "Freight (LTL/FTL)" at bounding box center [875, 507] width 253 height 18
click at [719, 511] on input "Freight (LTL/FTL) Over 250 lbs on pallets" at bounding box center [713, 517] width 11 height 11
radio input "true"
radio input "false"
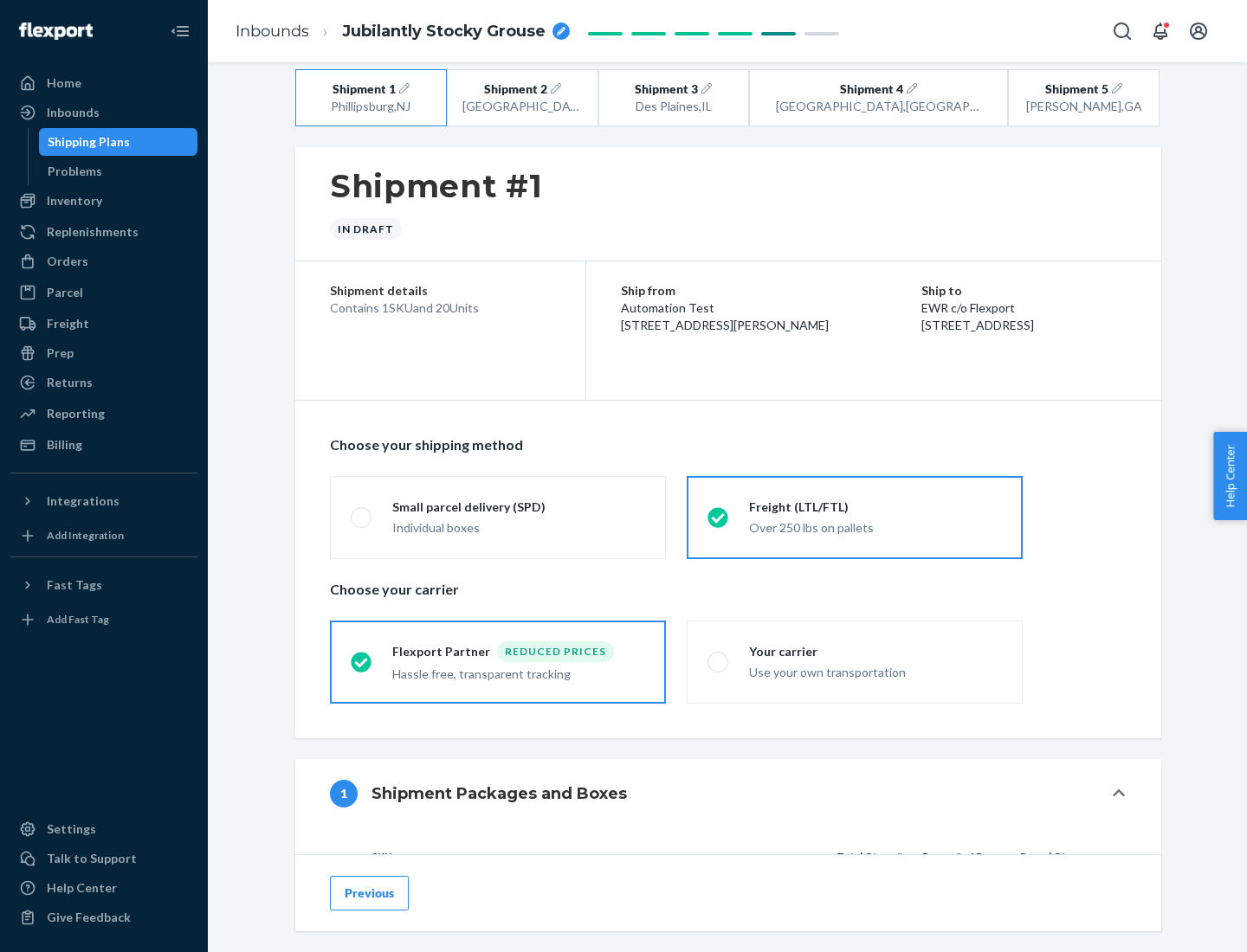
scroll to position [163, 0]
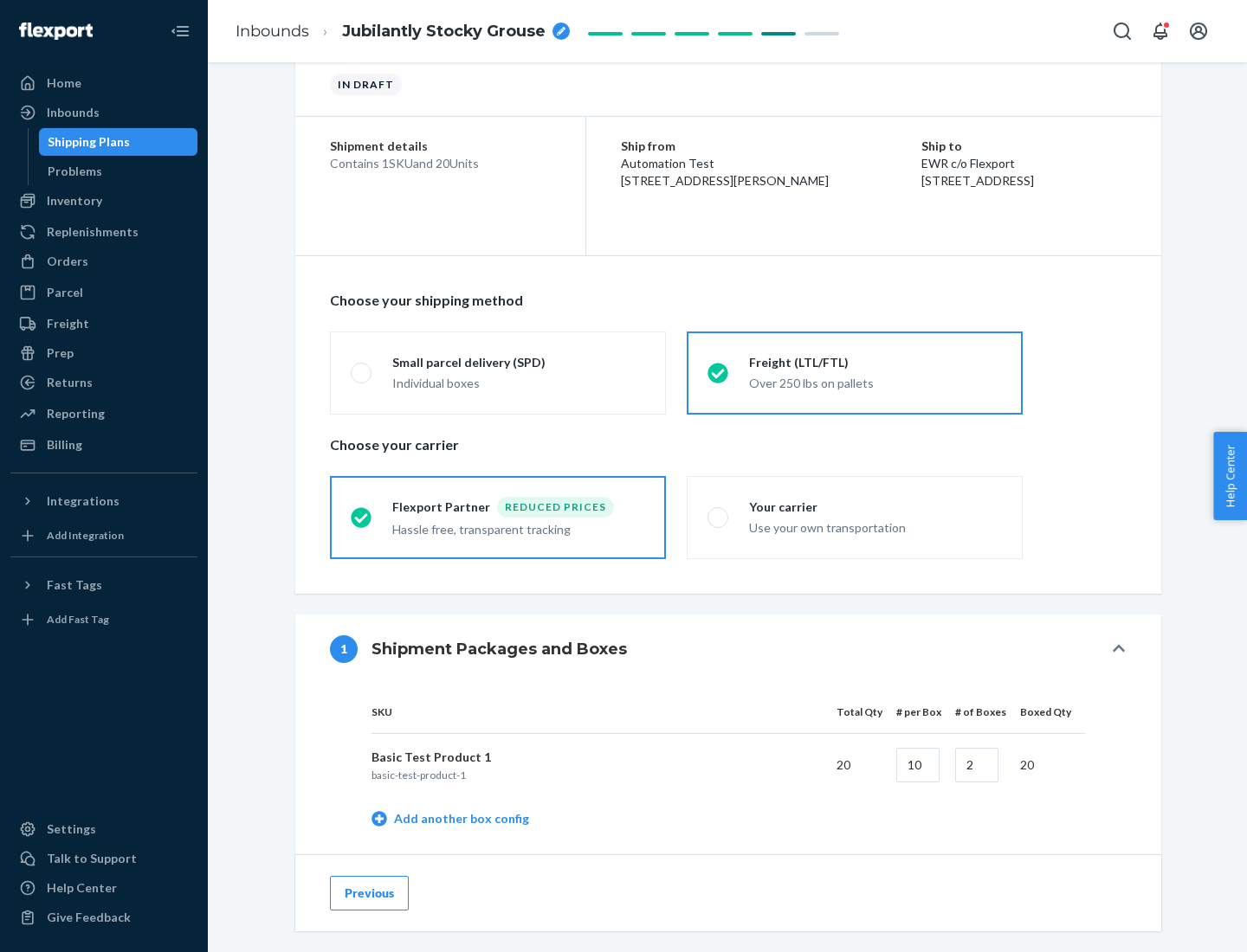
click at [876, 507] on div "Your carrier" at bounding box center [875, 507] width 253 height 18
click at [719, 511] on input "Your carrier Use your own transportation" at bounding box center [713, 517] width 11 height 11
radio input "true"
radio input "false"
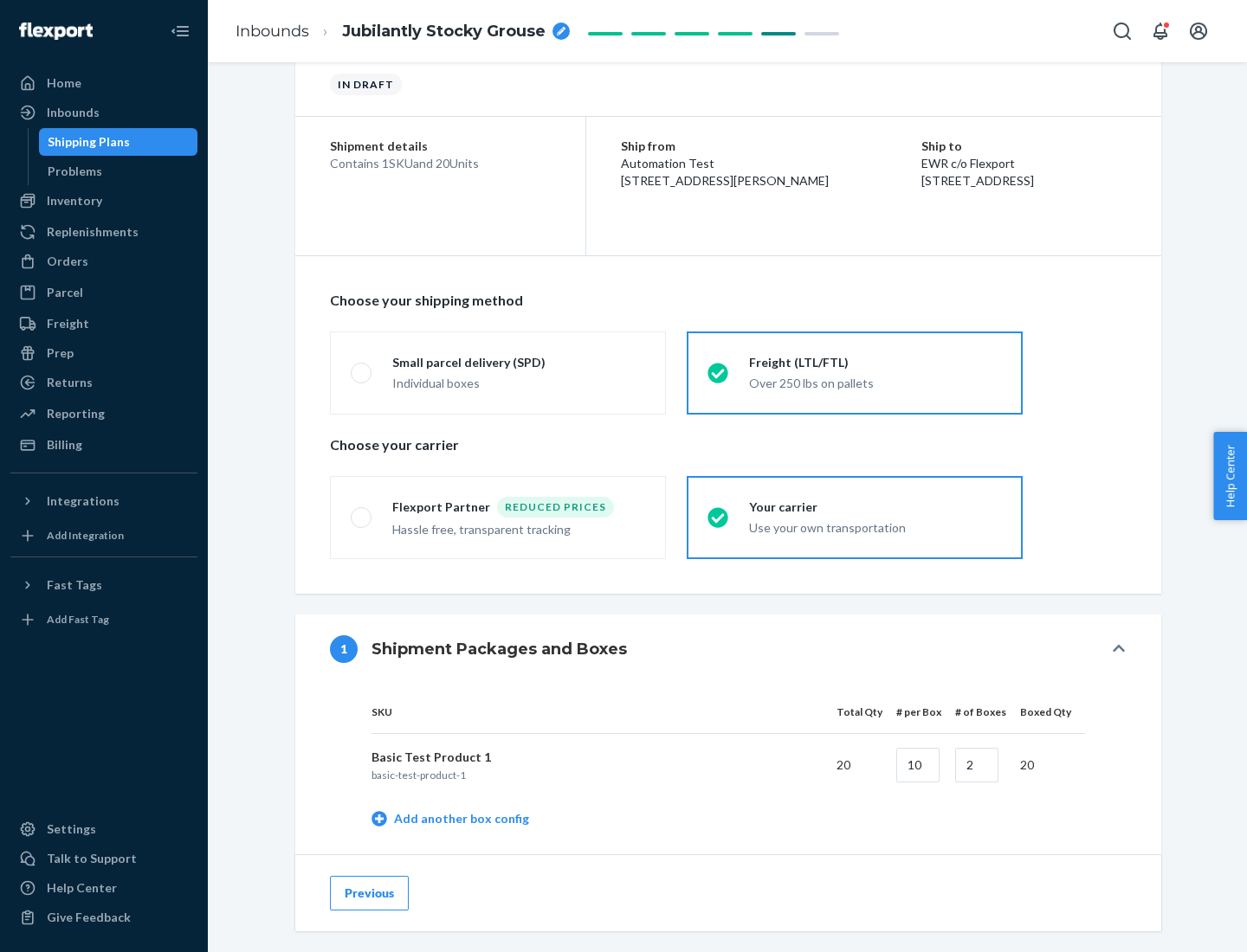
scroll to position [547, 0]
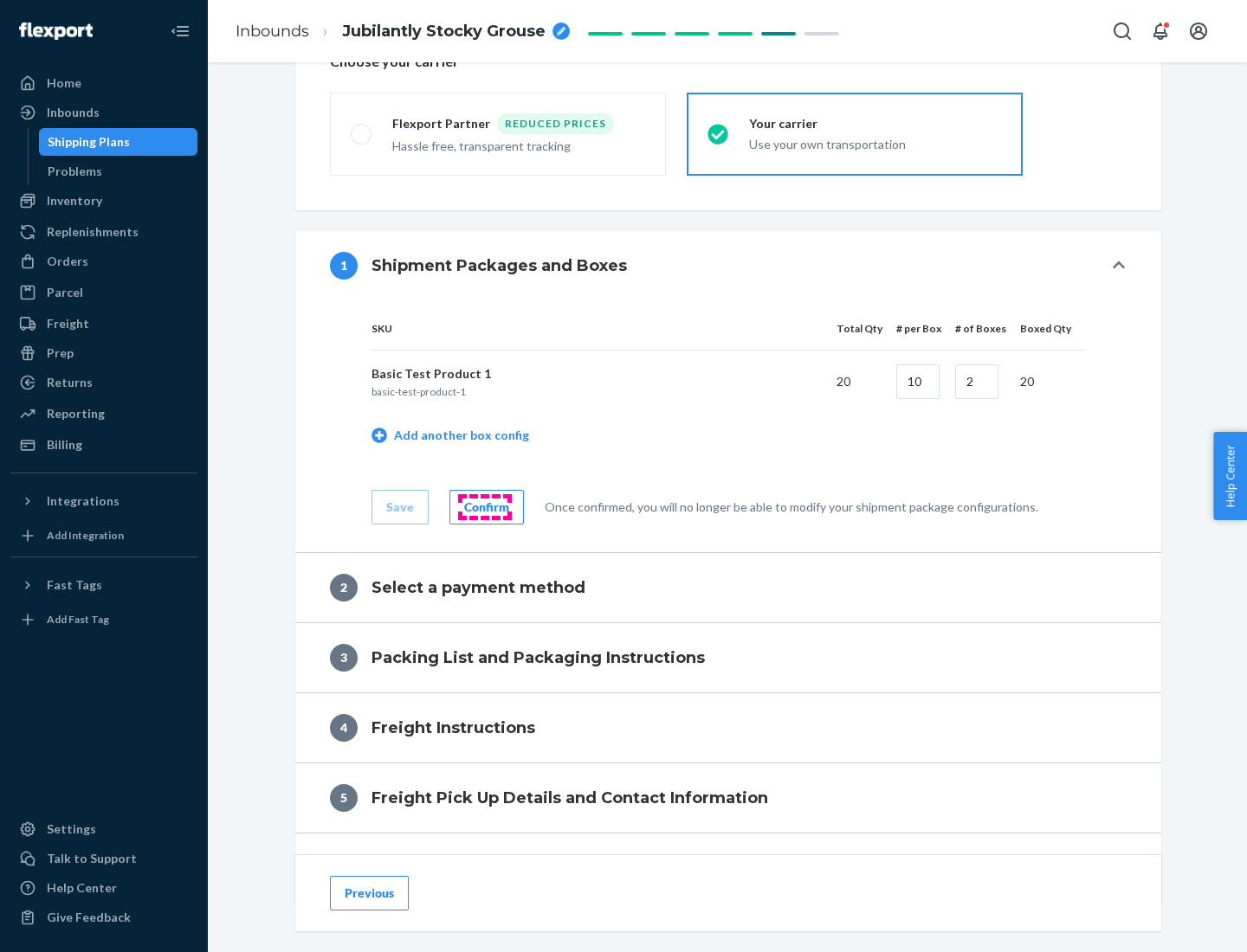
click at [484, 507] on div "Confirm" at bounding box center [486, 507] width 45 height 18
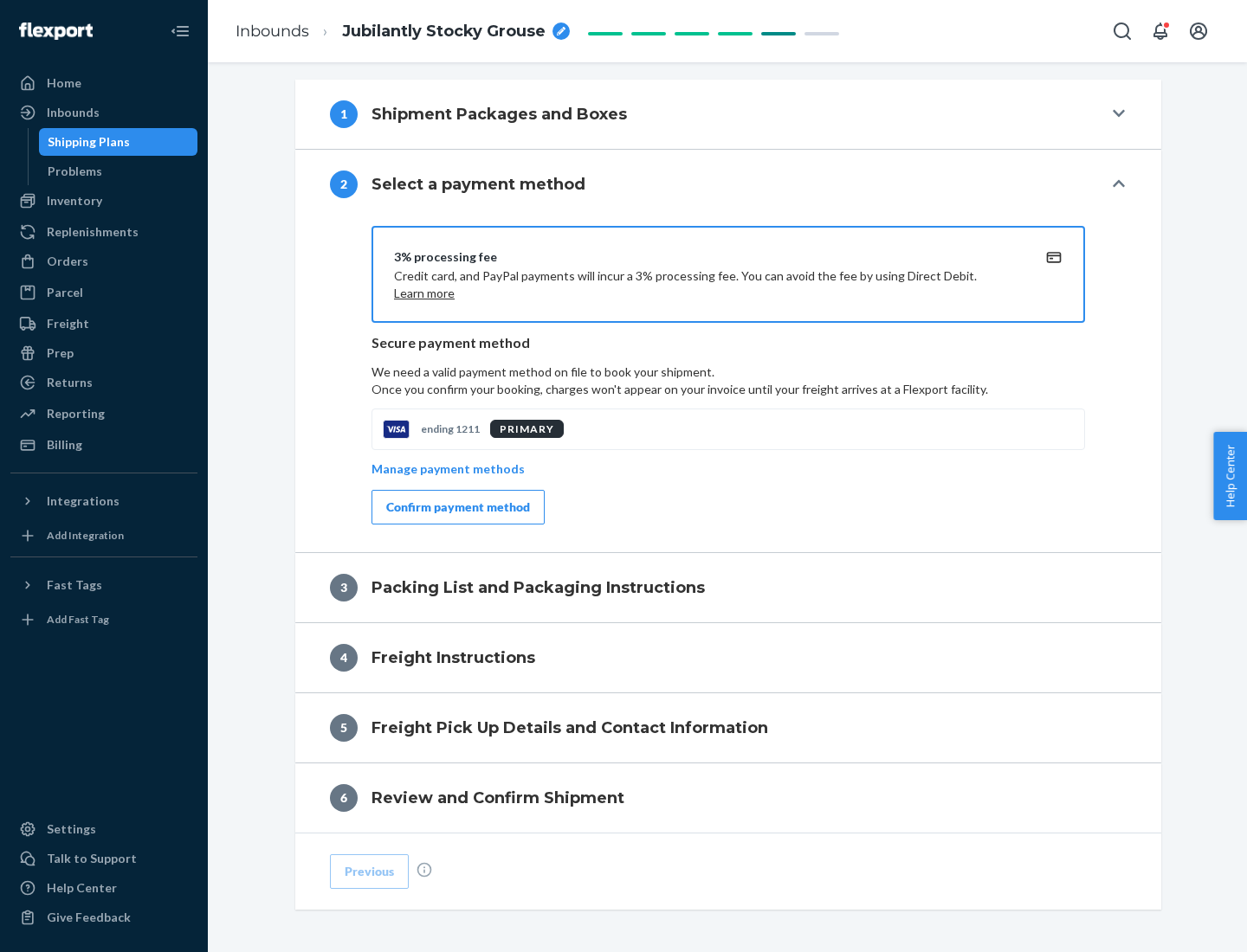
click at [456, 508] on div "Confirm payment method" at bounding box center [458, 507] width 144 height 18
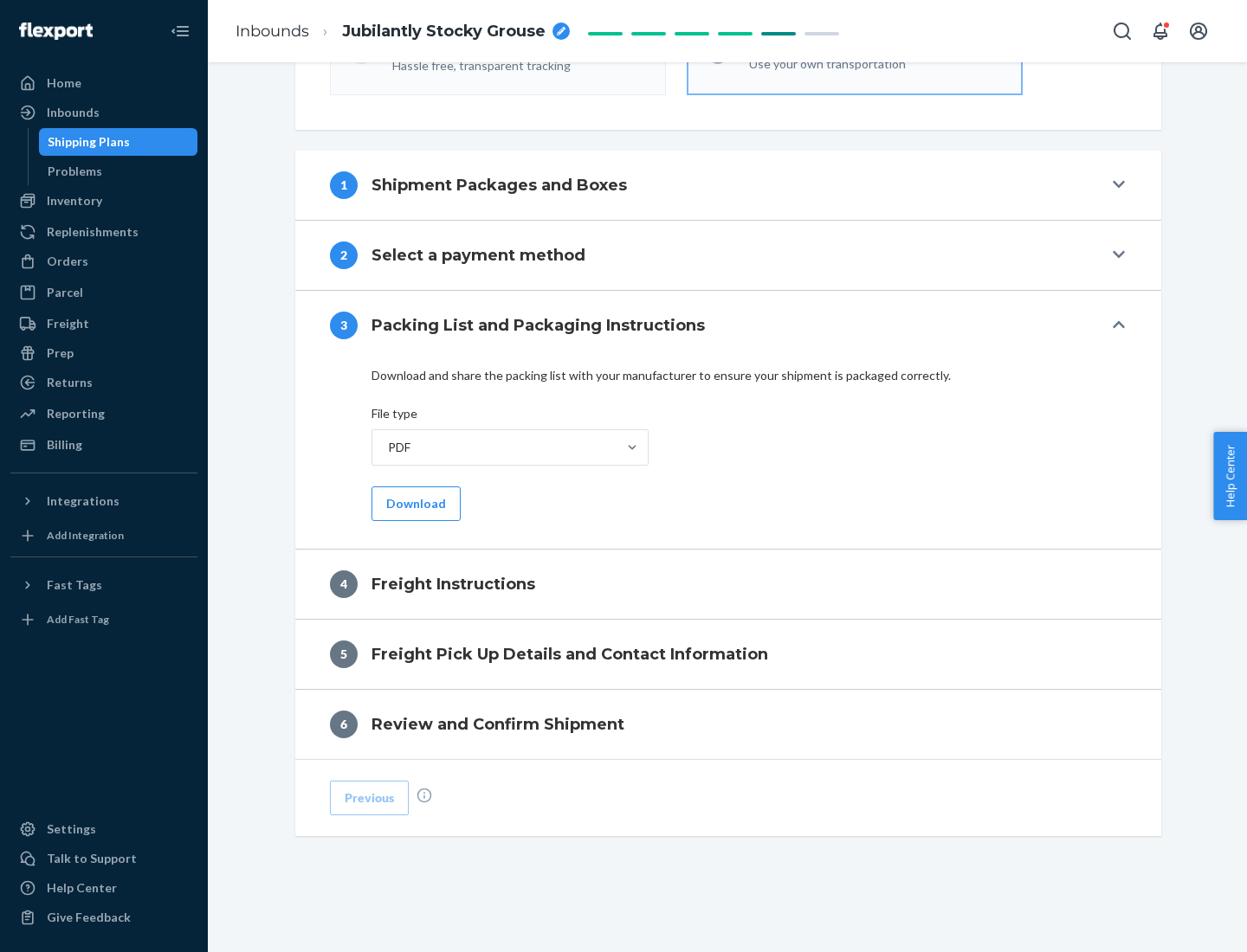
scroll to position [624, 0]
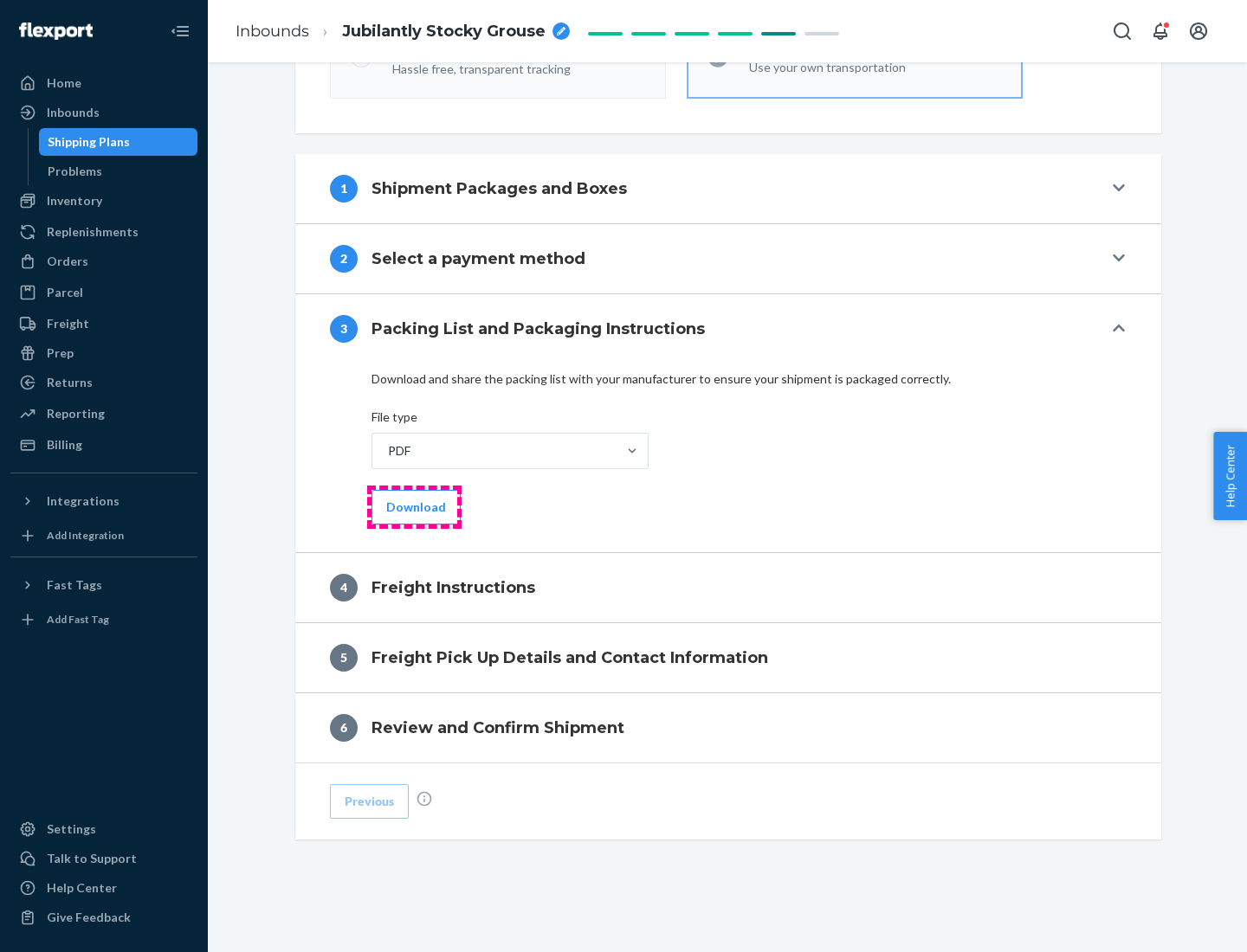
click at [413, 507] on button "Download" at bounding box center [416, 507] width 90 height 35
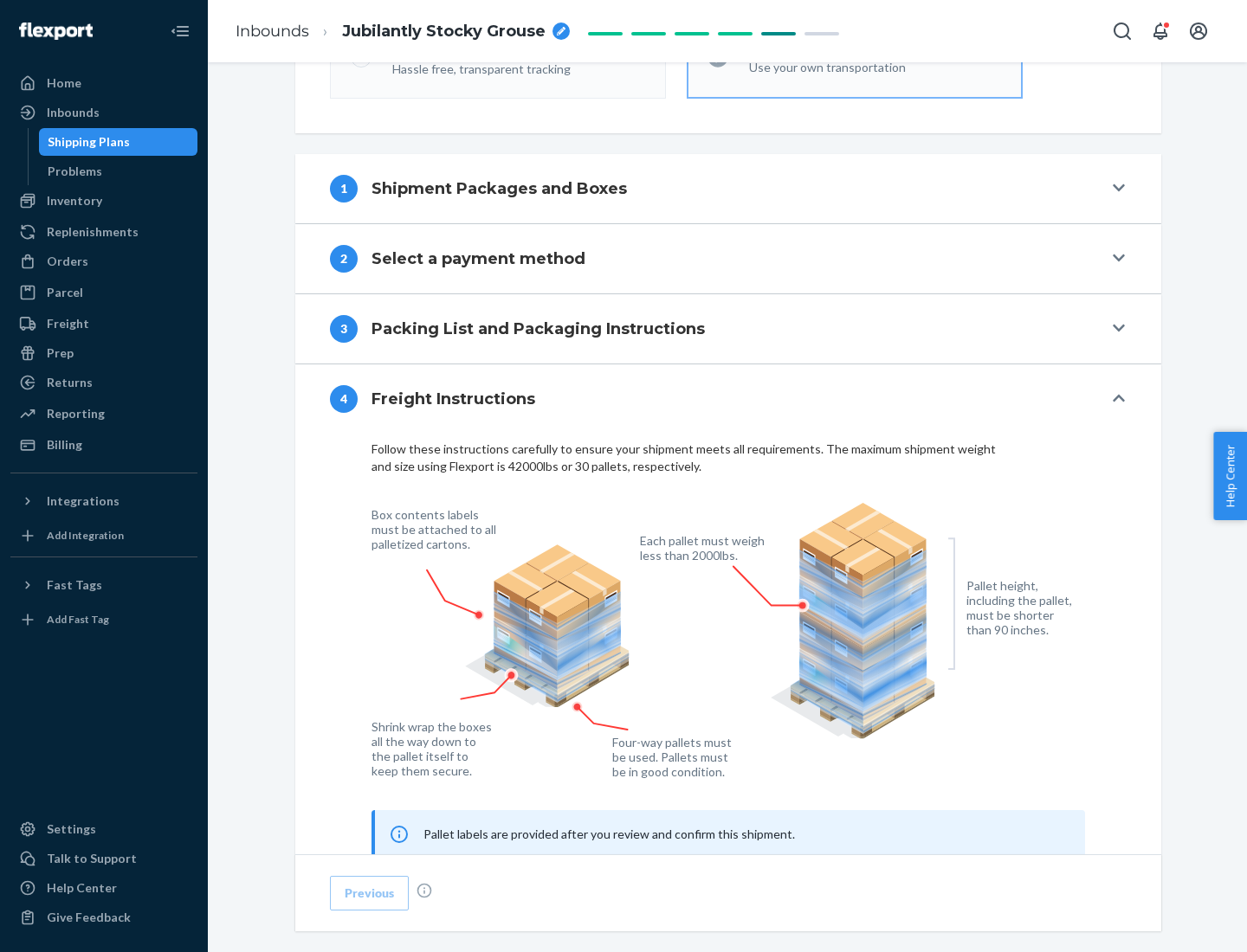
scroll to position [1047, 0]
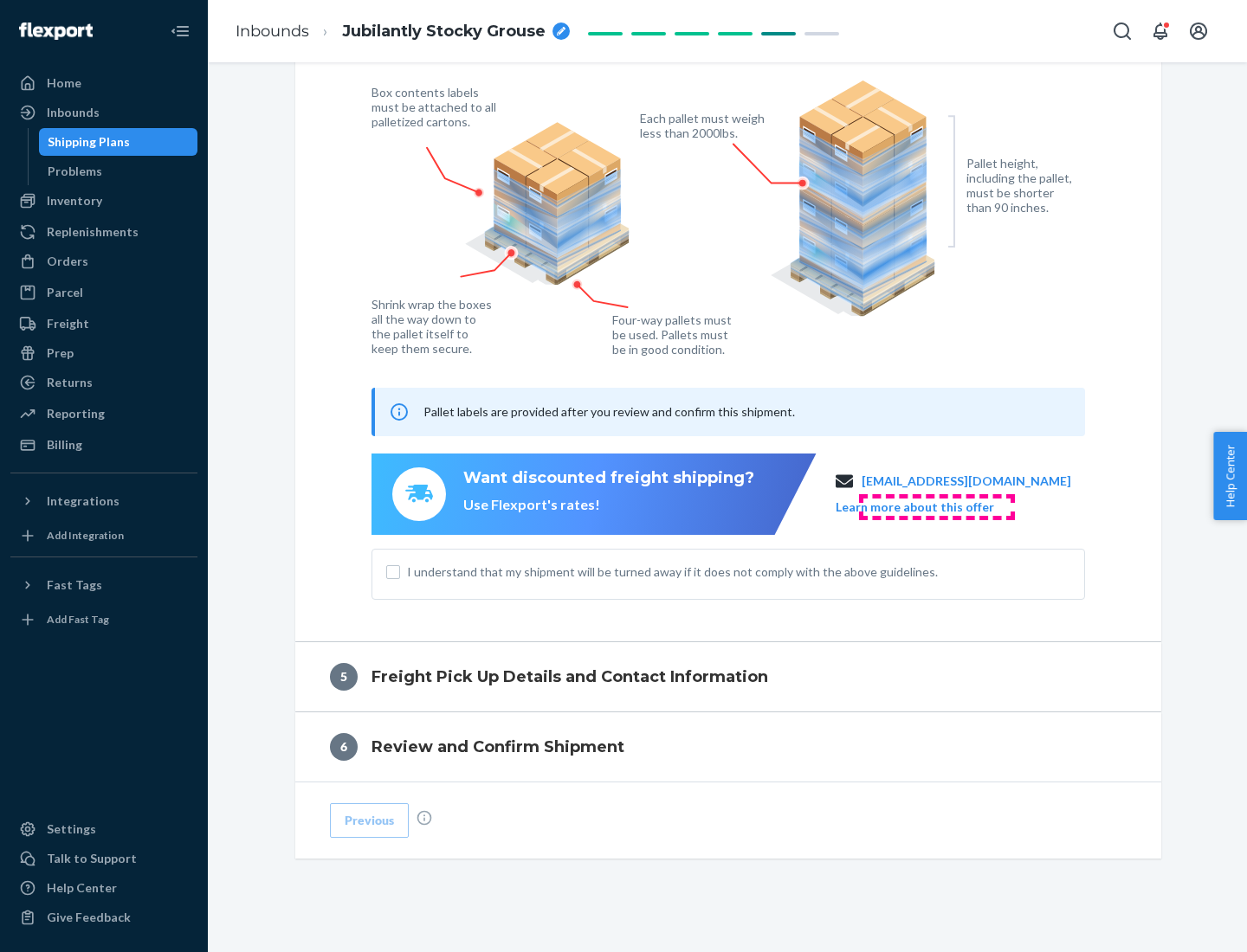
click at [936, 507] on button "Learn more about this offer" at bounding box center [915, 507] width 159 height 18
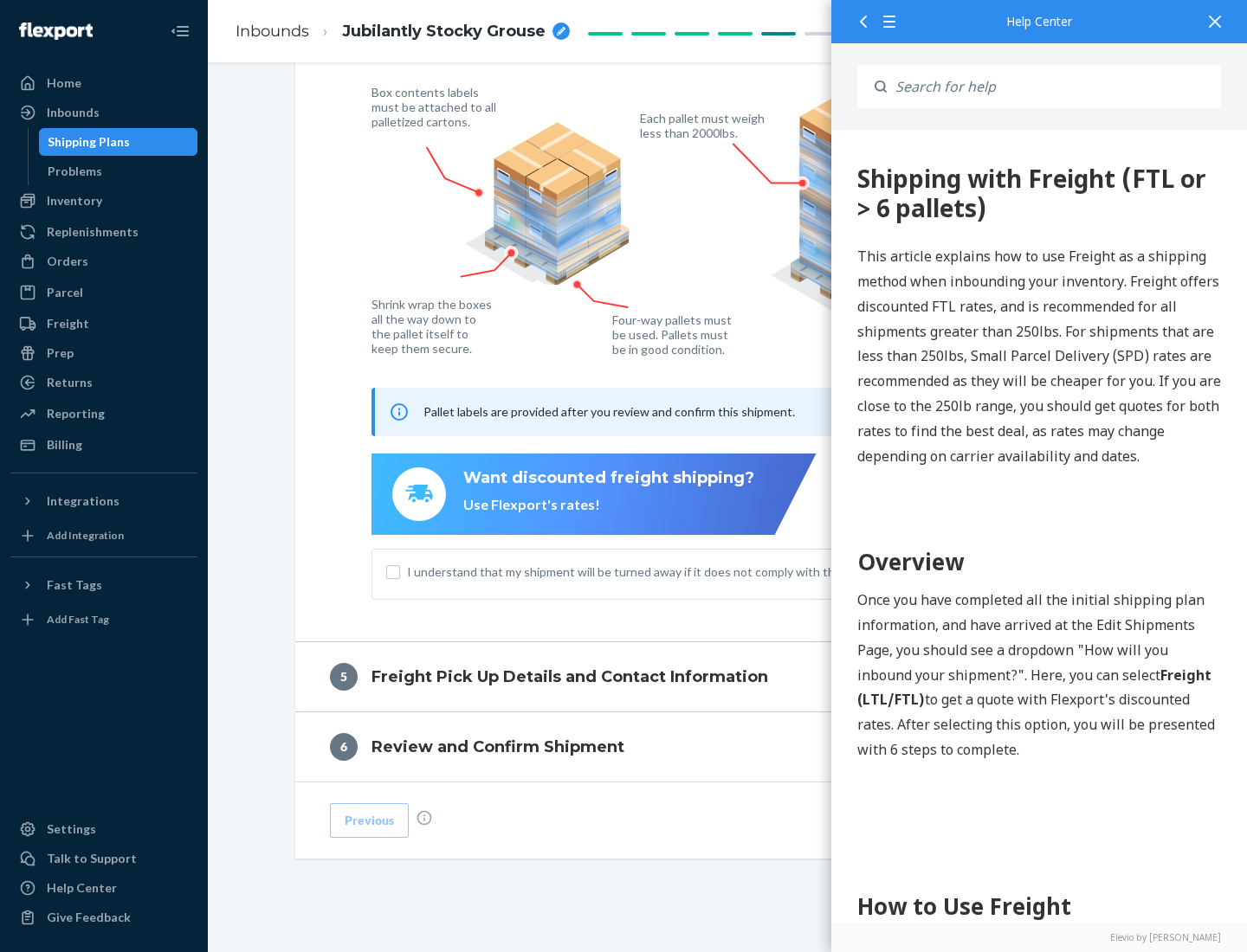
scroll to position [0, 0]
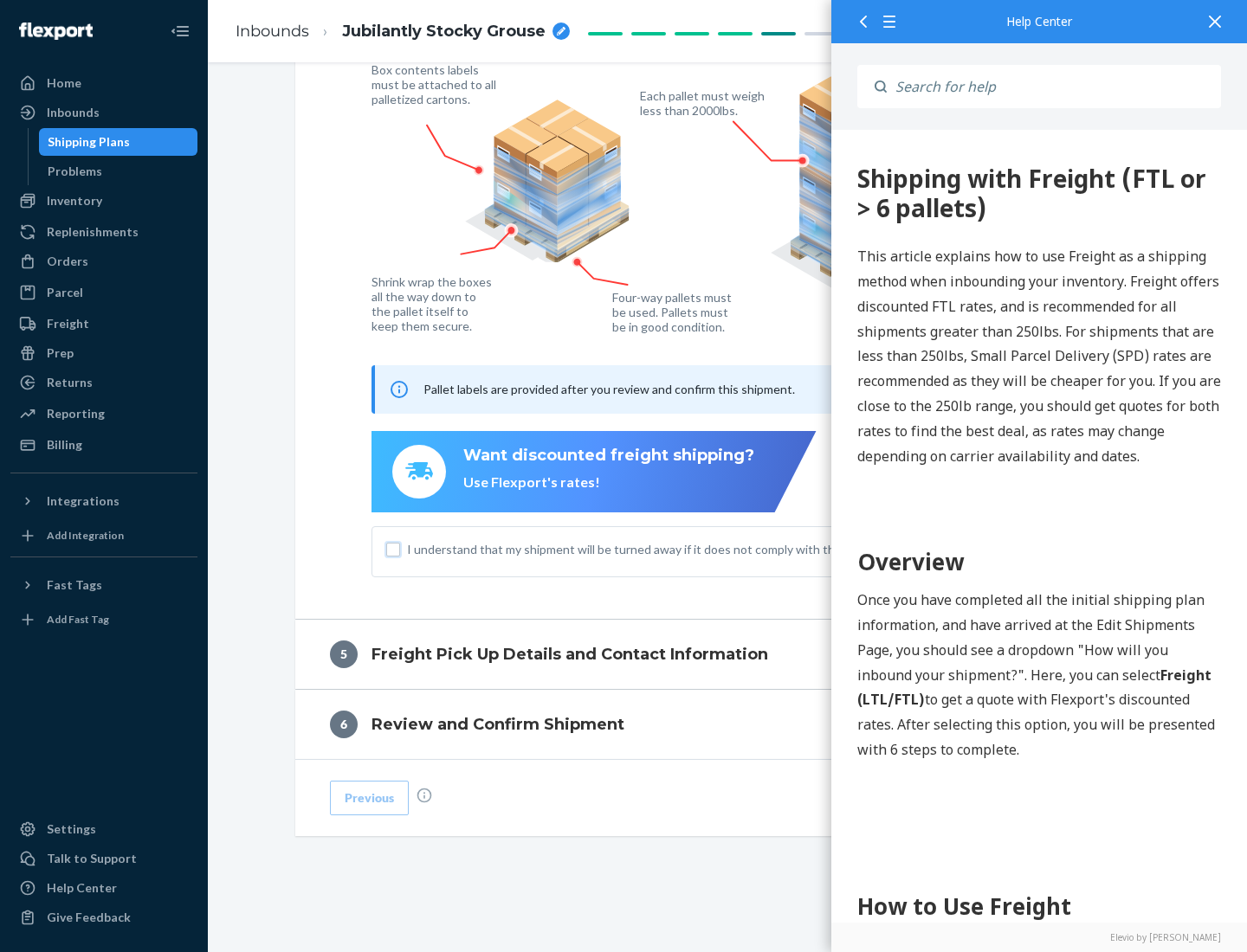
click at [393, 549] on input "I understand that my shipment will be turned away if it does not comply with th…" at bounding box center [393, 550] width 14 height 14
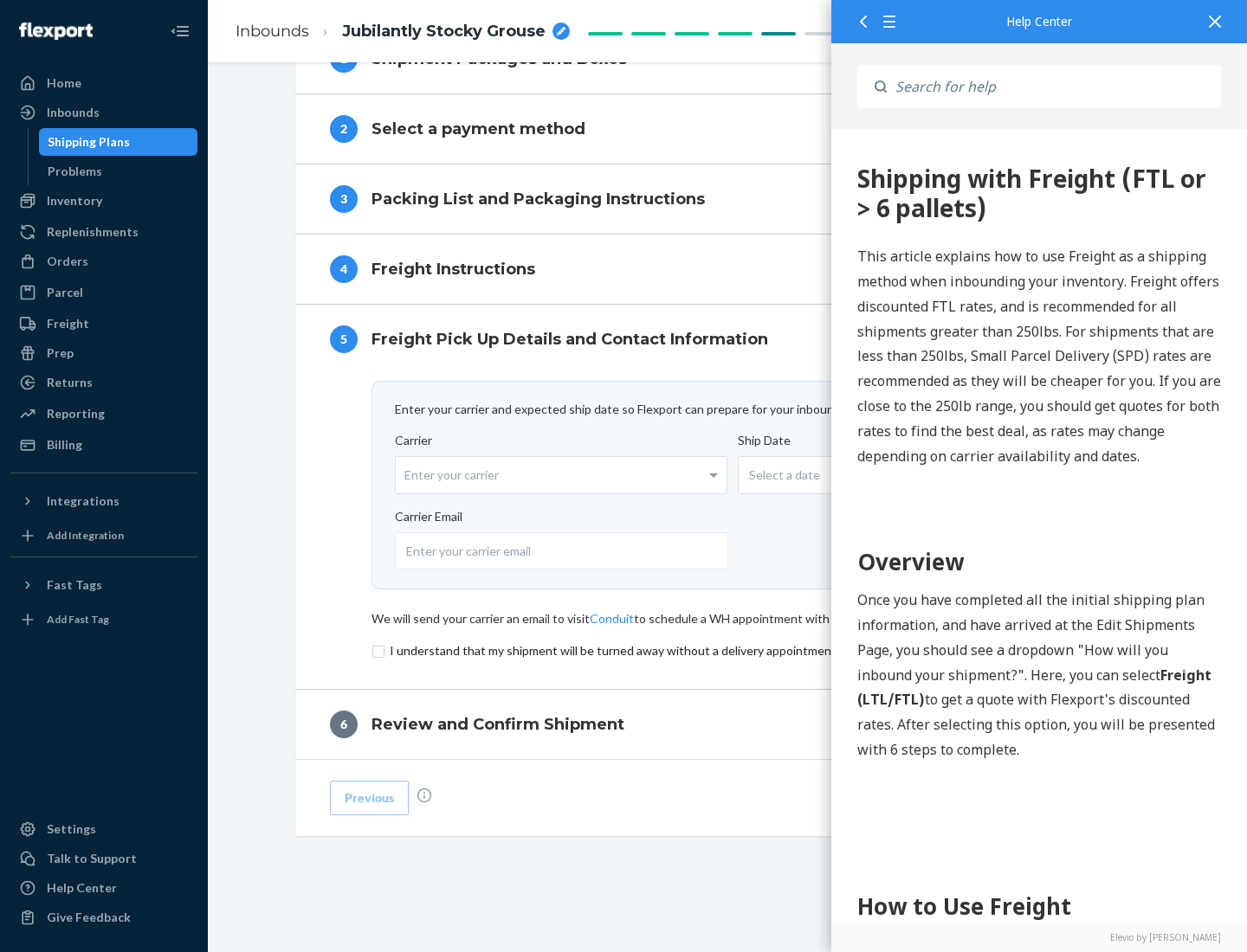
scroll to position [754, 0]
click at [728, 651] on input "checkbox" at bounding box center [728, 651] width 713 height 21
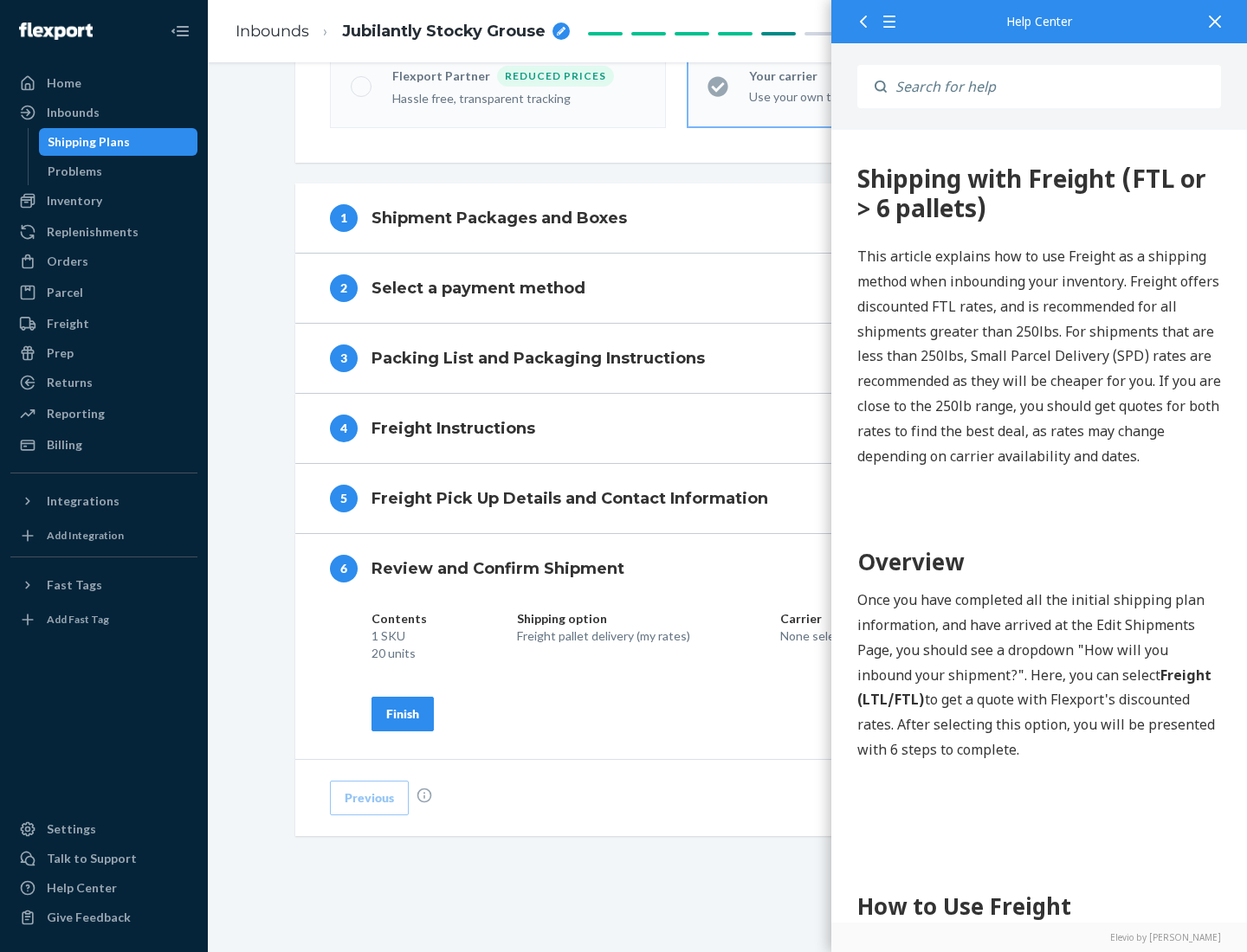
scroll to position [595, 0]
click at [402, 713] on div "Finish" at bounding box center [402, 714] width 33 height 18
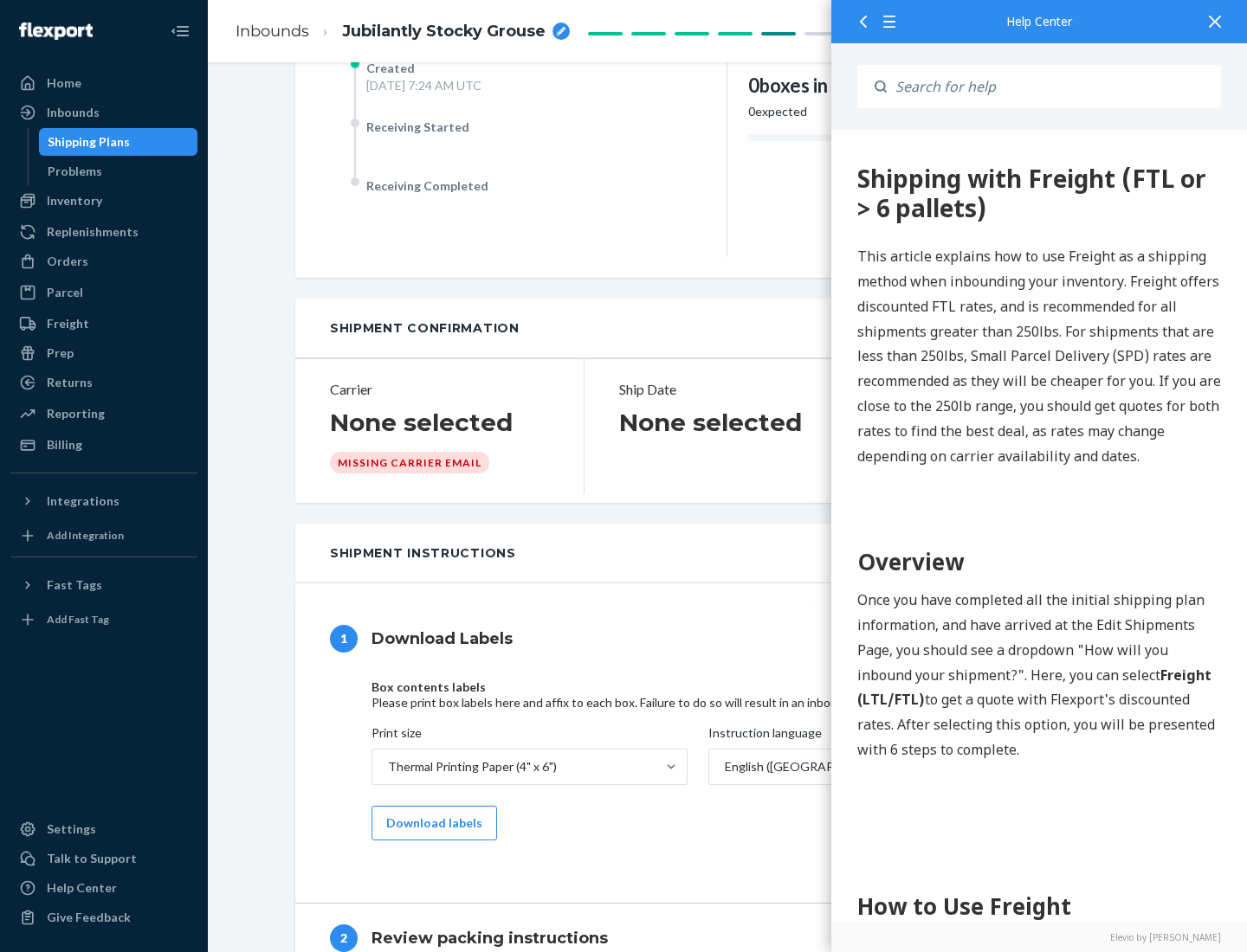
scroll to position [0, 0]
